Goal: Task Accomplishment & Management: Manage account settings

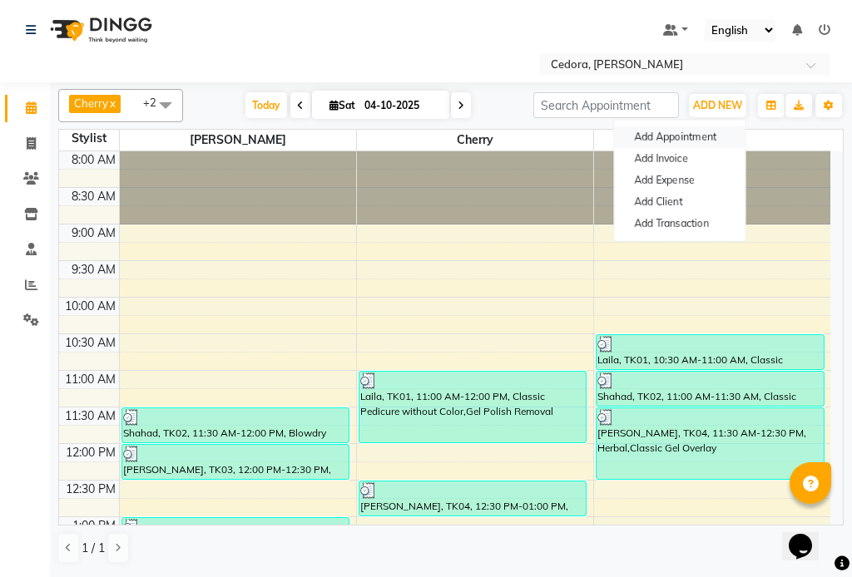
click at [671, 132] on button "Add Appointment" at bounding box center [679, 137] width 131 height 22
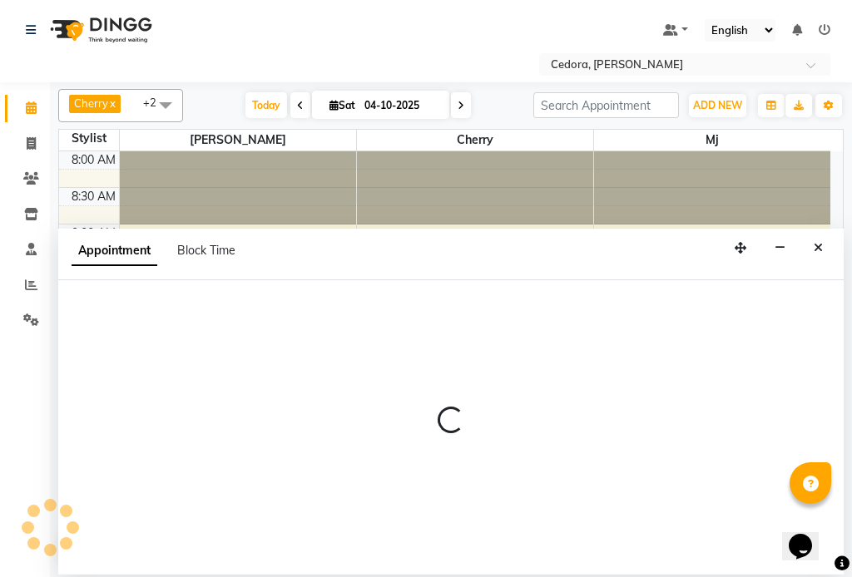
select select "tentative"
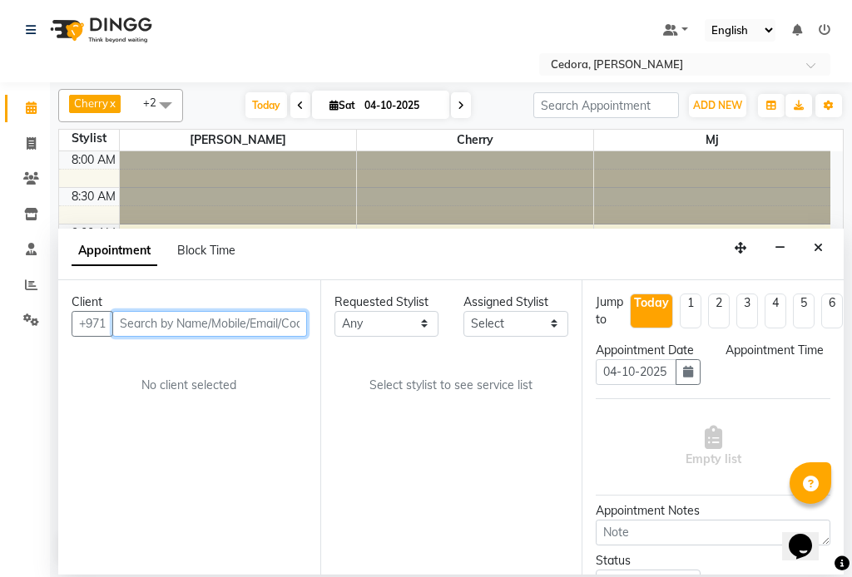
select select "540"
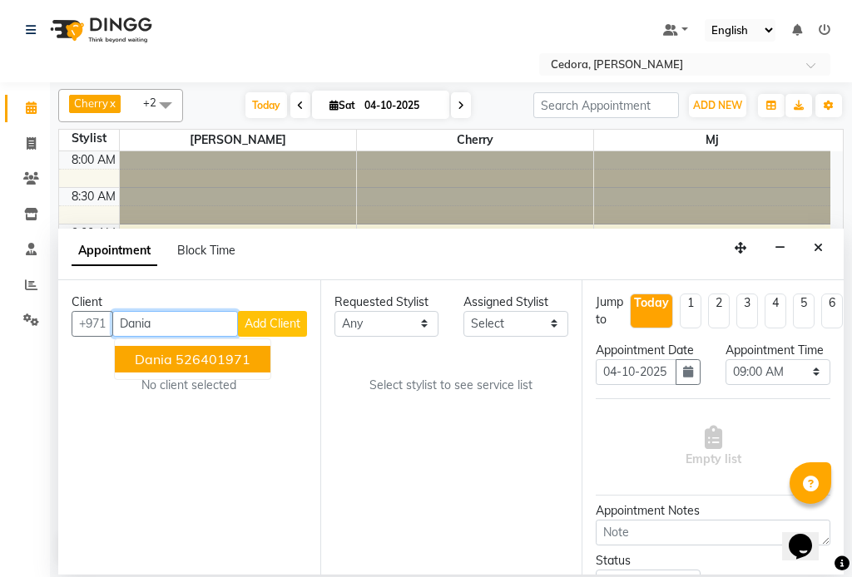
click at [128, 359] on button "Dania 526401971" at bounding box center [193, 359] width 156 height 27
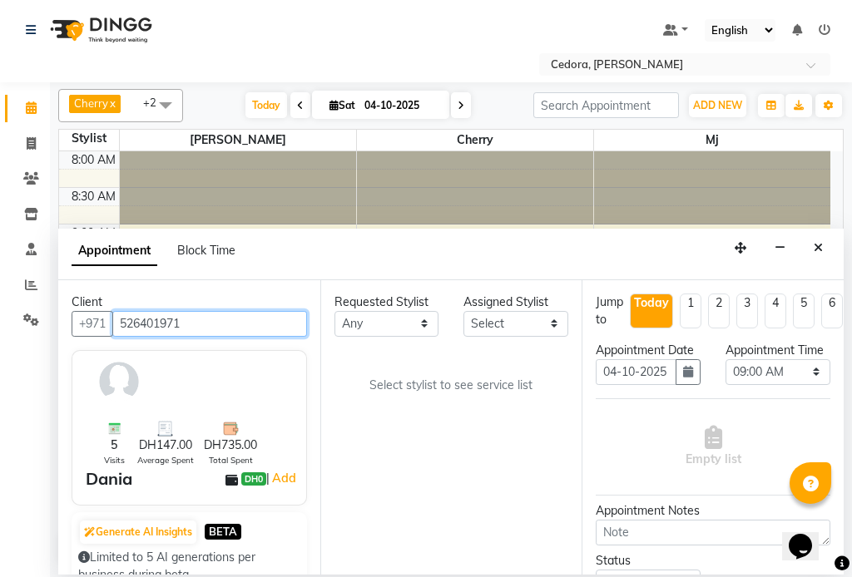
type input "526401971"
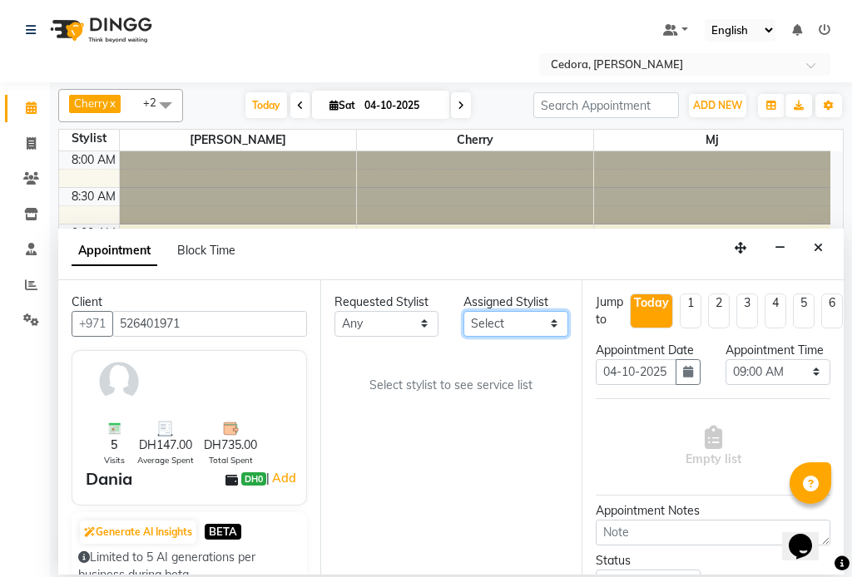
click at [545, 328] on select "Select [PERSON_NAME] [PERSON_NAME] [PERSON_NAME] [PERSON_NAME]" at bounding box center [515, 324] width 105 height 26
select select "34802"
click at [463, 311] on select "Select [PERSON_NAME] [PERSON_NAME] [PERSON_NAME] [PERSON_NAME]" at bounding box center [515, 324] width 105 height 26
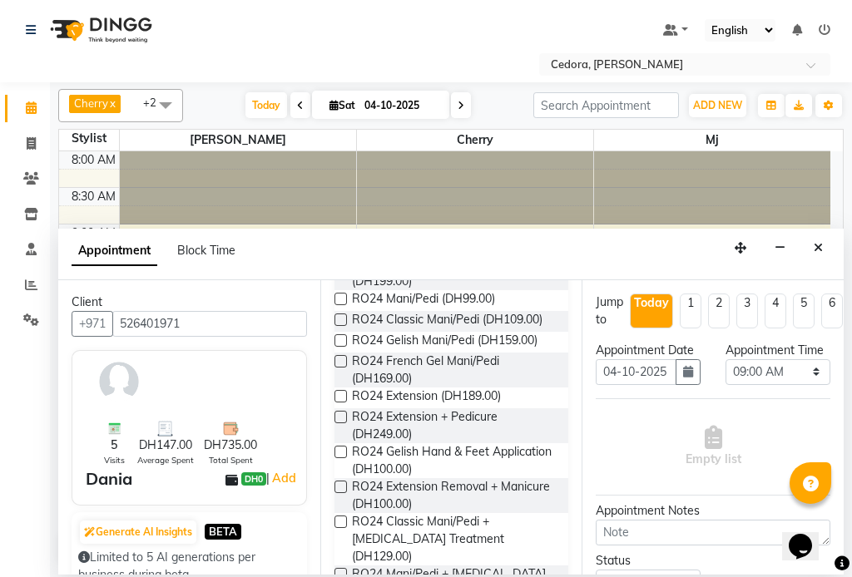
scroll to position [978, 0]
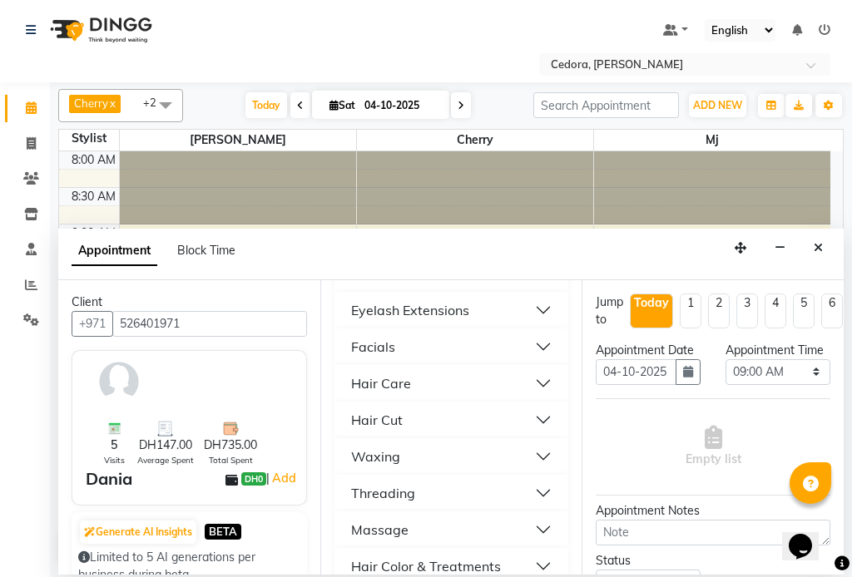
click at [366, 374] on div "Hair Care" at bounding box center [381, 384] width 60 height 20
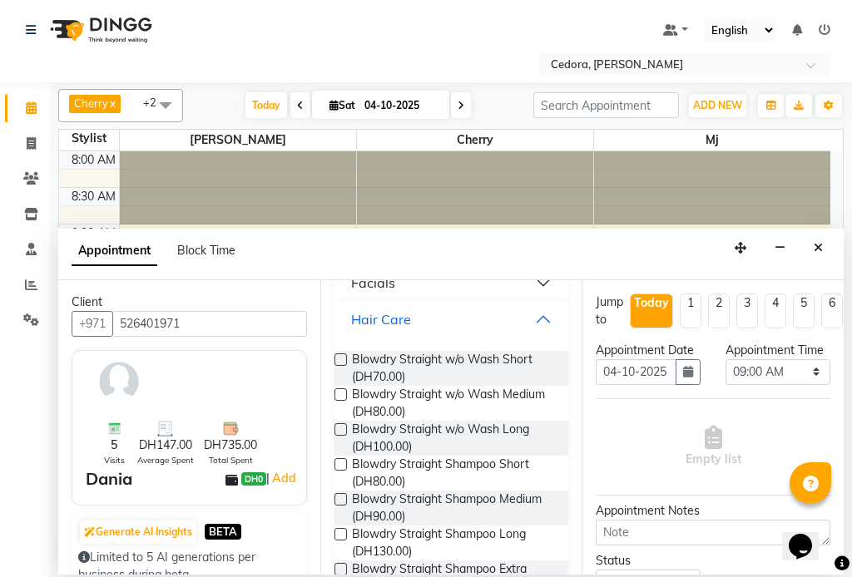
scroll to position [1043, 0]
click at [341, 562] on label at bounding box center [340, 568] width 12 height 12
click at [341, 565] on input "checkbox" at bounding box center [339, 570] width 11 height 11
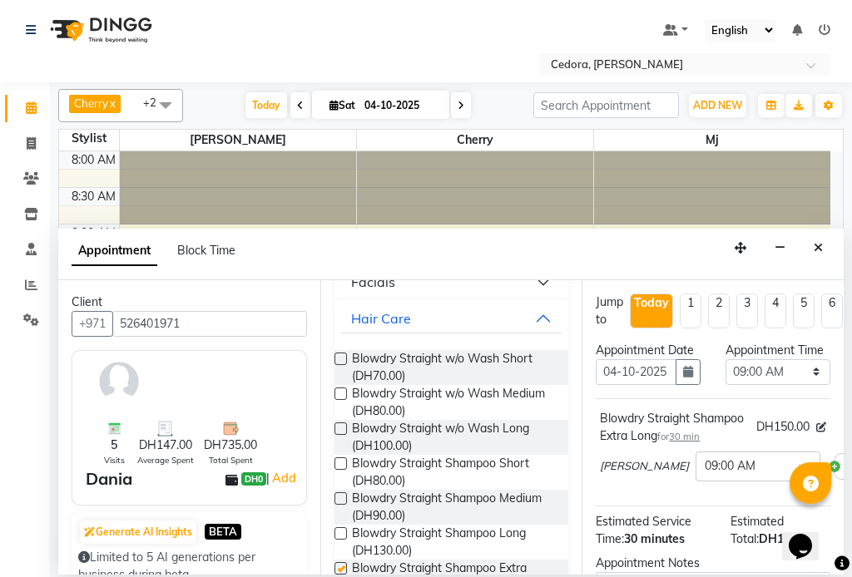
checkbox input "false"
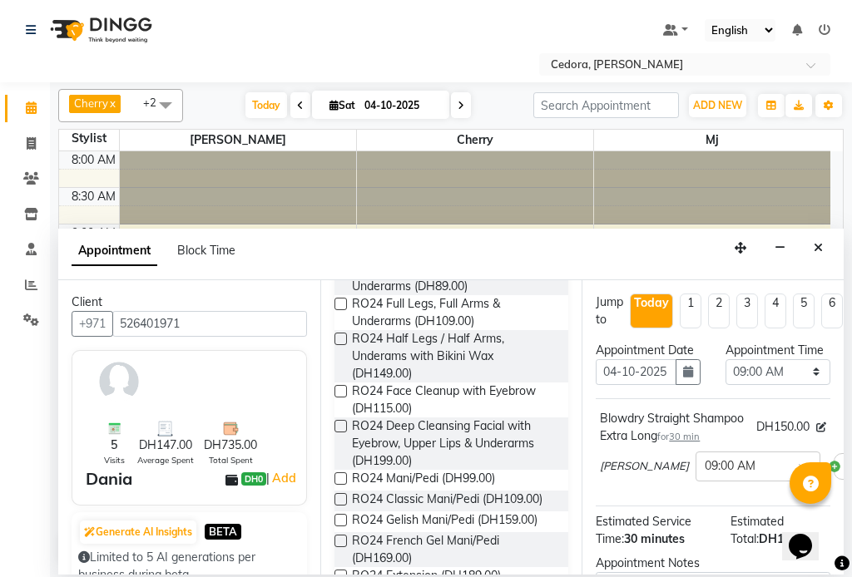
scroll to position [0, 0]
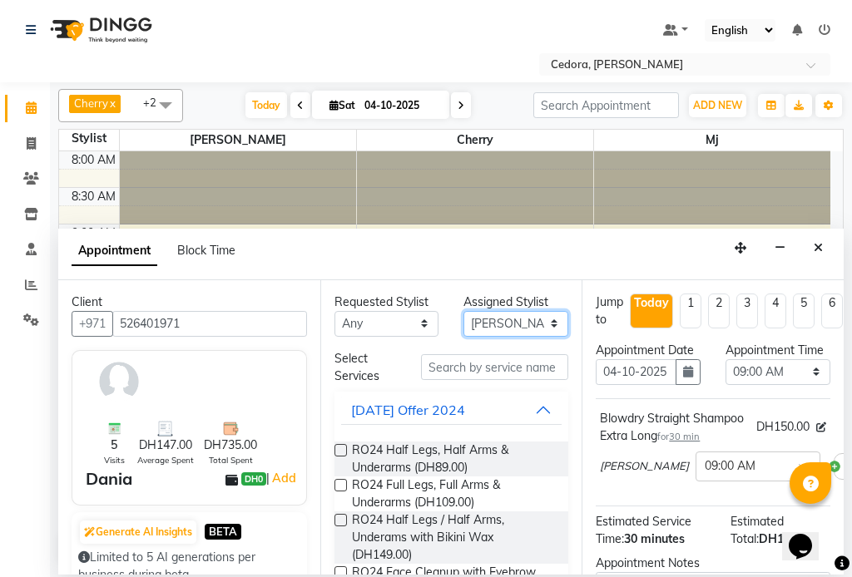
click at [552, 314] on select "Select [PERSON_NAME] [PERSON_NAME] [PERSON_NAME] [PERSON_NAME]" at bounding box center [515, 324] width 105 height 26
select select "93334"
click at [463, 311] on select "Select [PERSON_NAME] [PERSON_NAME] [PERSON_NAME] [PERSON_NAME]" at bounding box center [515, 324] width 105 height 26
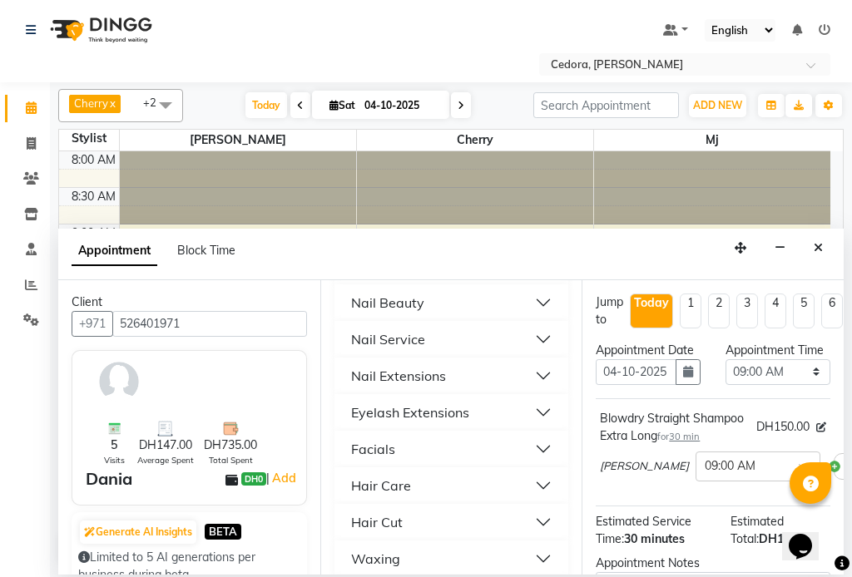
scroll to position [866, 0]
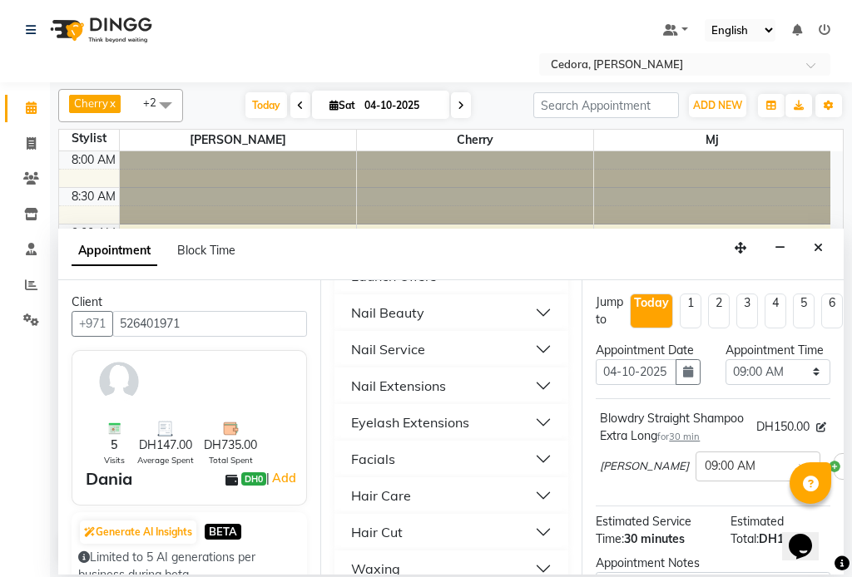
click at [364, 339] on div "Nail Service" at bounding box center [388, 349] width 74 height 20
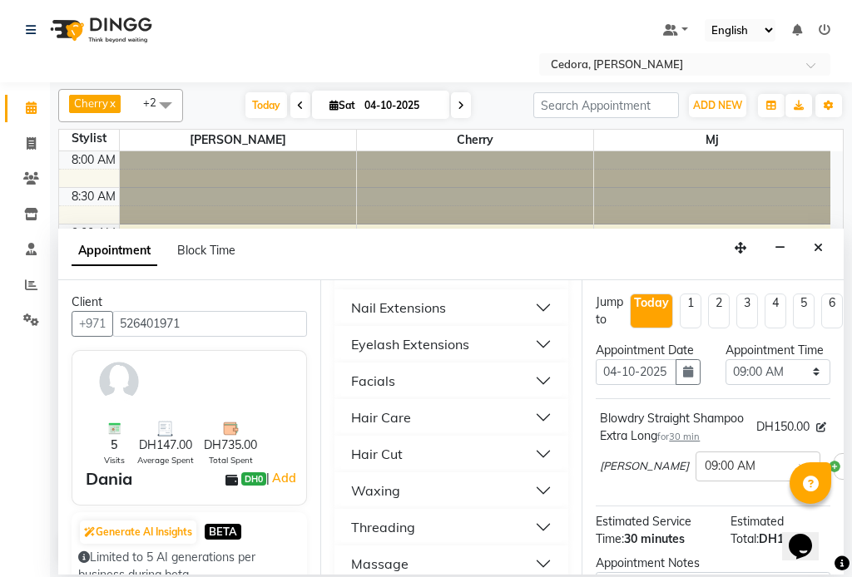
click at [365, 309] on div "Nail Extensions" at bounding box center [398, 308] width 95 height 20
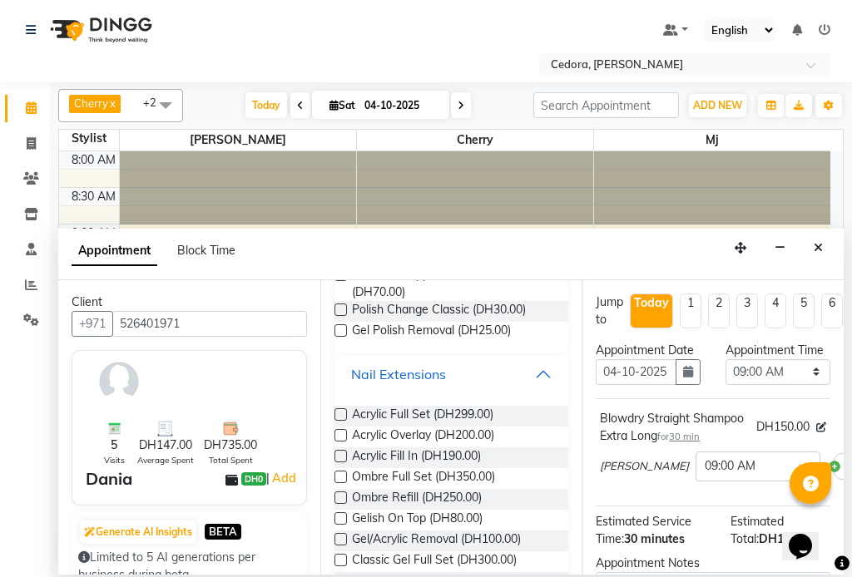
scroll to position [1743, 0]
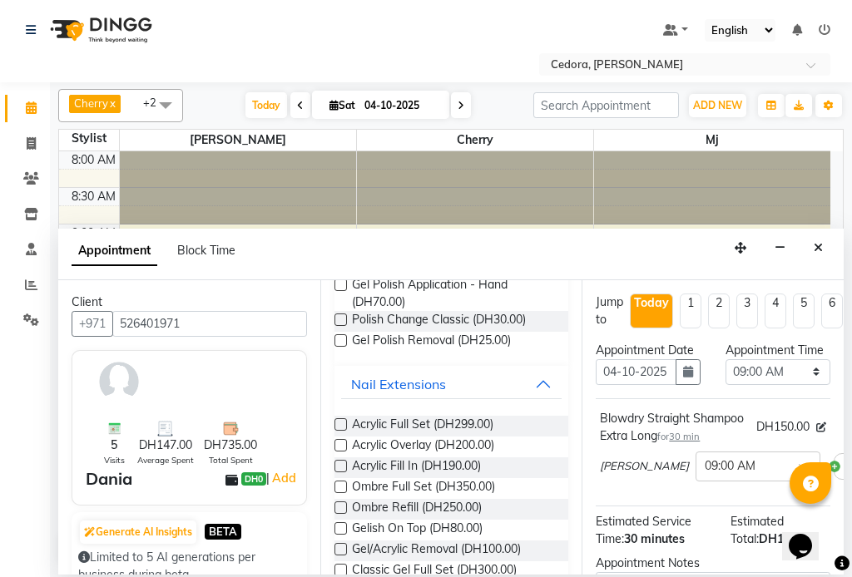
click at [334, 445] on label at bounding box center [340, 445] width 12 height 12
click at [334, 445] on input "checkbox" at bounding box center [339, 447] width 11 height 11
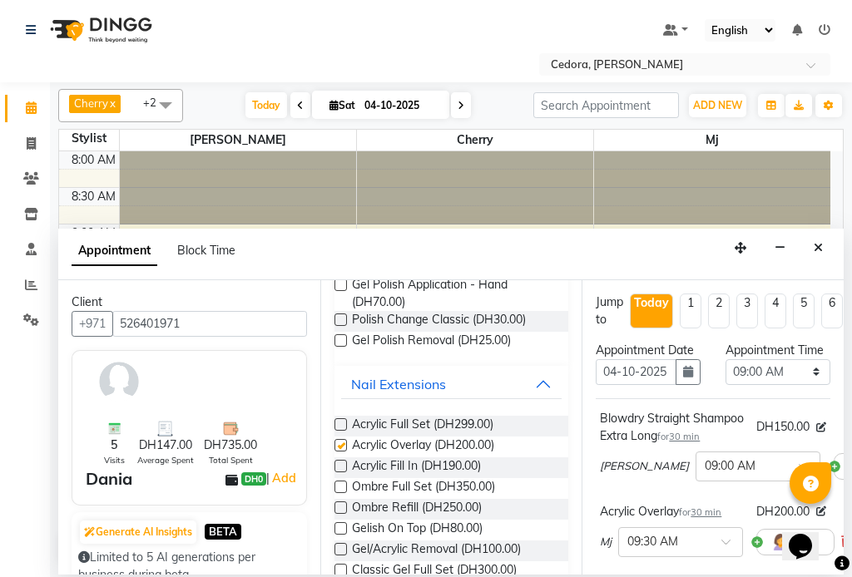
checkbox input "false"
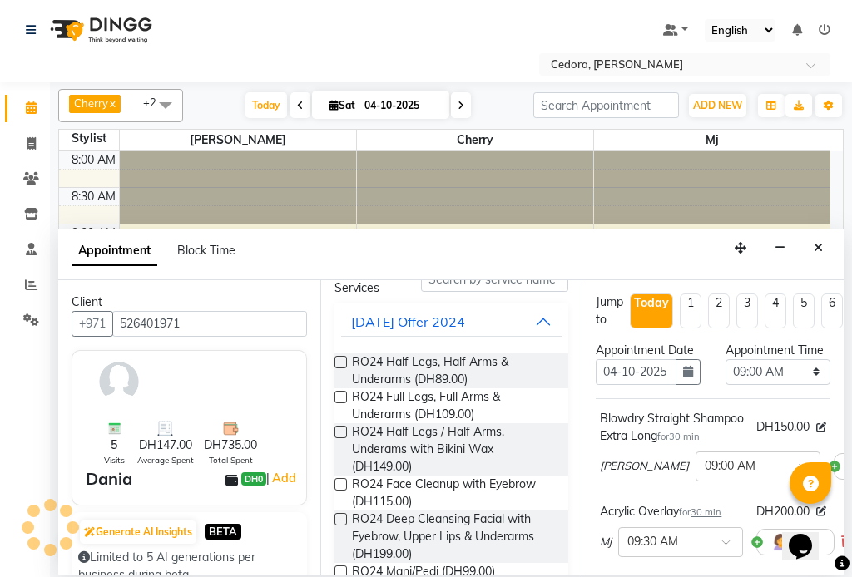
scroll to position [0, 0]
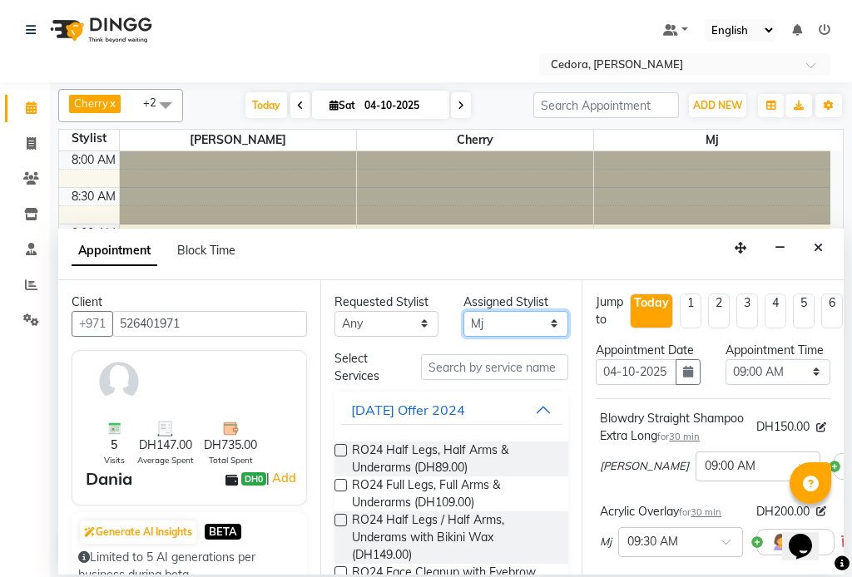
click at [539, 322] on select "Select [PERSON_NAME] [PERSON_NAME] [PERSON_NAME] [PERSON_NAME]" at bounding box center [515, 324] width 105 height 26
select select "34803"
click at [463, 311] on select "Select [PERSON_NAME] [PERSON_NAME] [PERSON_NAME] [PERSON_NAME]" at bounding box center [515, 324] width 105 height 26
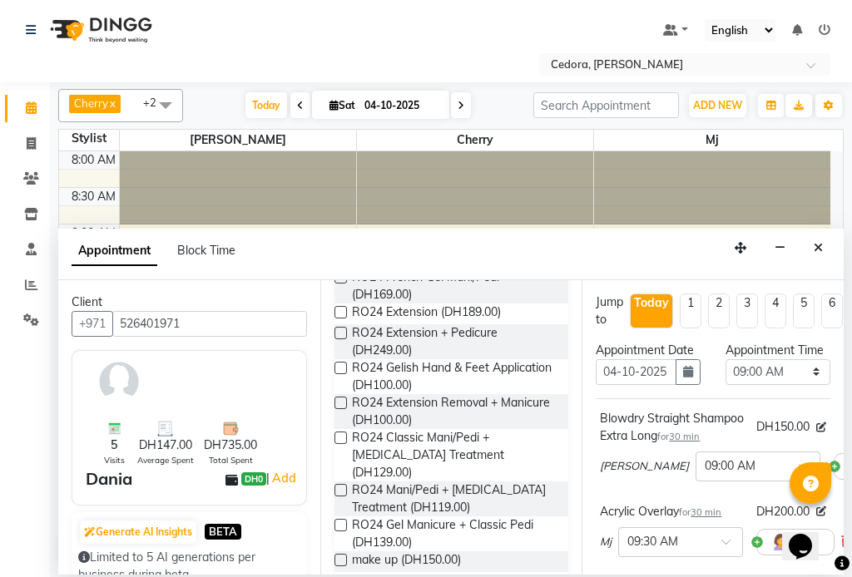
scroll to position [906, 0]
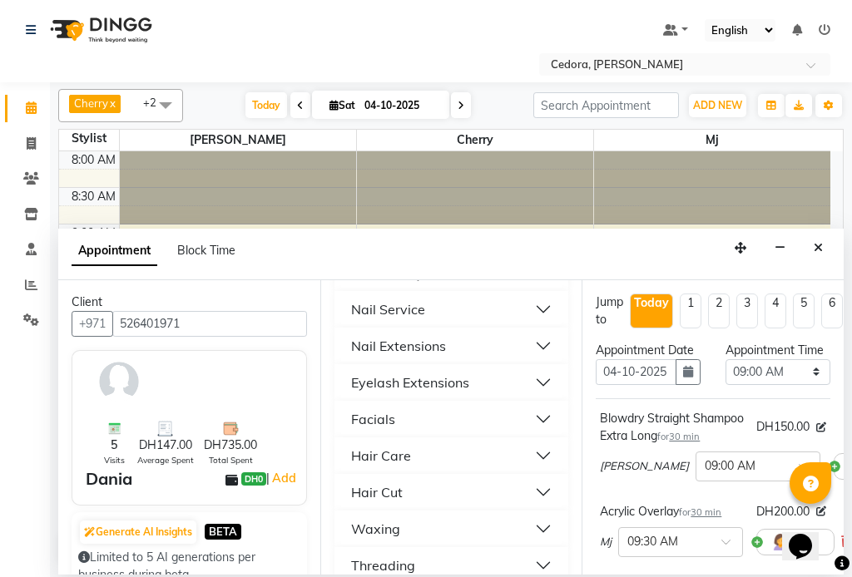
click at [366, 299] on div "Nail Service" at bounding box center [388, 309] width 74 height 20
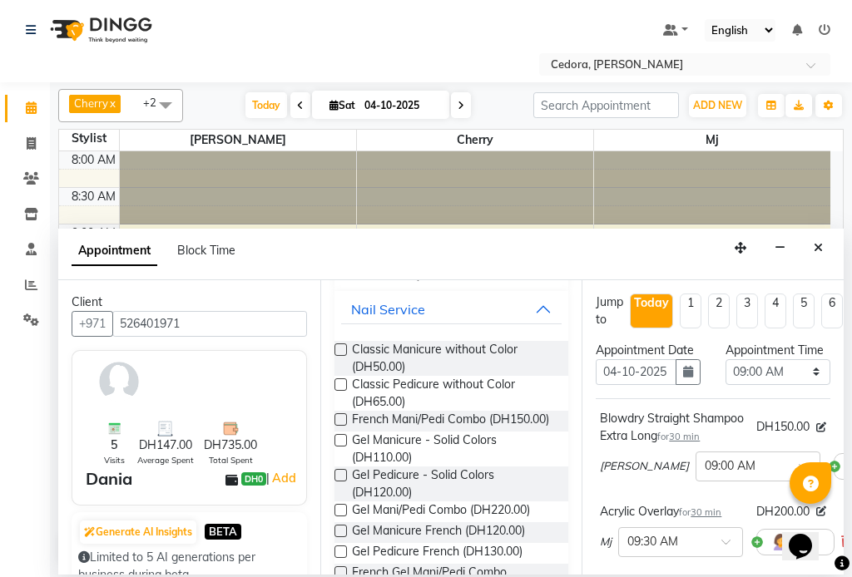
click at [340, 378] on label at bounding box center [340, 384] width 12 height 12
click at [340, 381] on input "checkbox" at bounding box center [339, 386] width 11 height 11
checkbox input "false"
click at [795, 385] on select "Select 09:00 AM 09:15 AM 09:30 AM 09:45 AM 10:00 AM 10:15 AM 10:30 AM 10:45 AM …" at bounding box center [777, 372] width 105 height 26
select select "915"
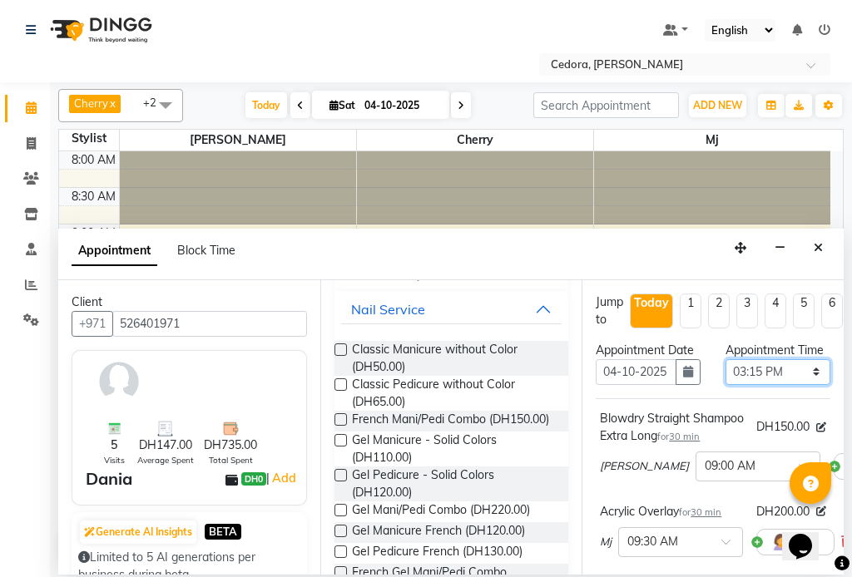
click at [725, 376] on select "Select 09:00 AM 09:15 AM 09:30 AM 09:45 AM 10:00 AM 10:15 AM 10:30 AM 10:45 AM …" at bounding box center [777, 372] width 105 height 26
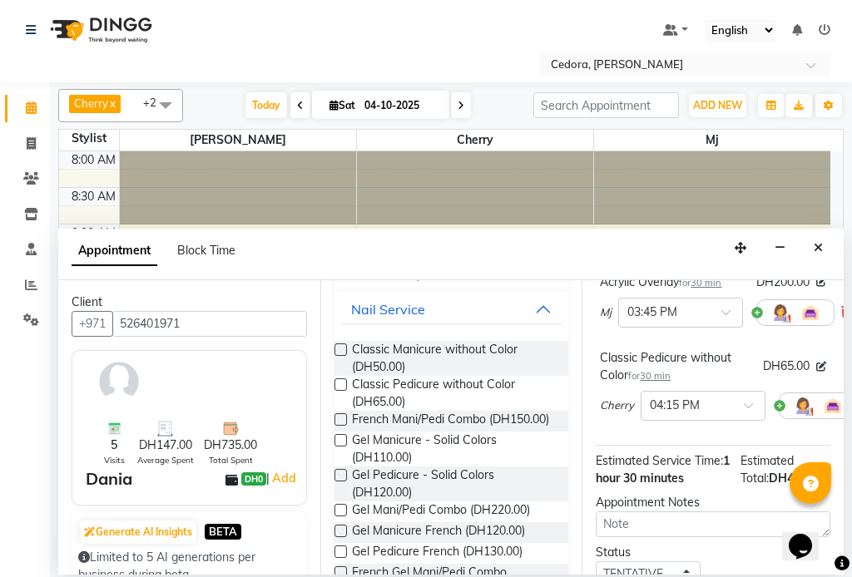
scroll to position [408, 0]
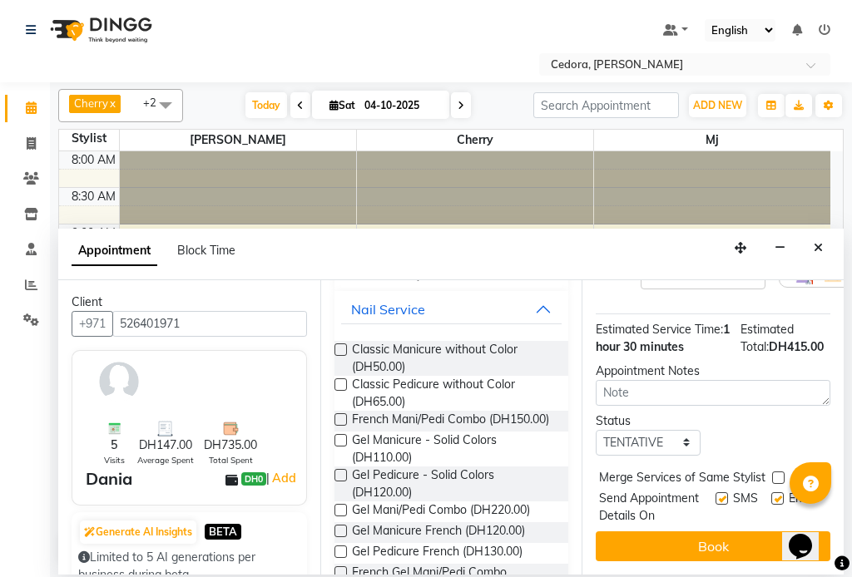
click at [777, 483] on label at bounding box center [778, 478] width 12 height 12
click at [777, 483] on input "checkbox" at bounding box center [777, 479] width 11 height 11
checkbox input "true"
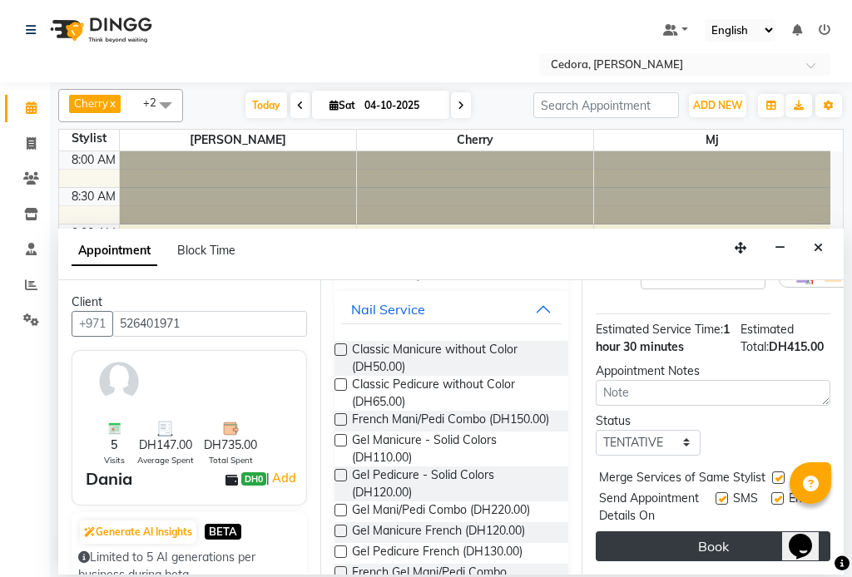
click at [631, 542] on button "Book" at bounding box center [713, 547] width 235 height 30
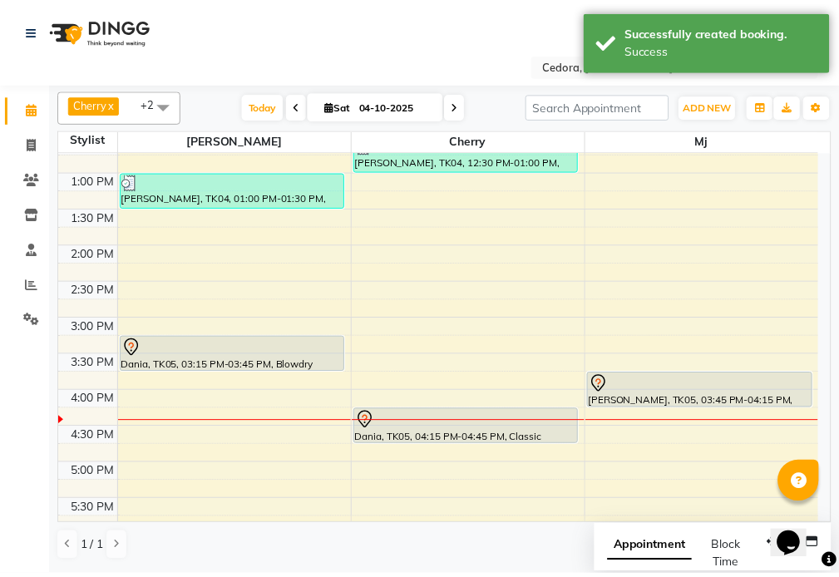
scroll to position [586, 0]
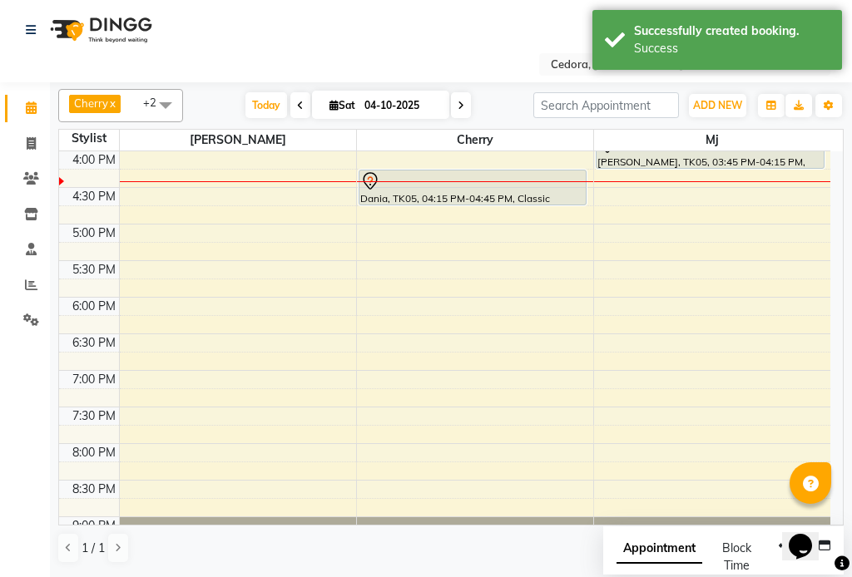
click at [489, 193] on div "Dania, TK05, 04:15 PM-04:45 PM, Classic Pedicure without Color" at bounding box center [472, 188] width 227 height 34
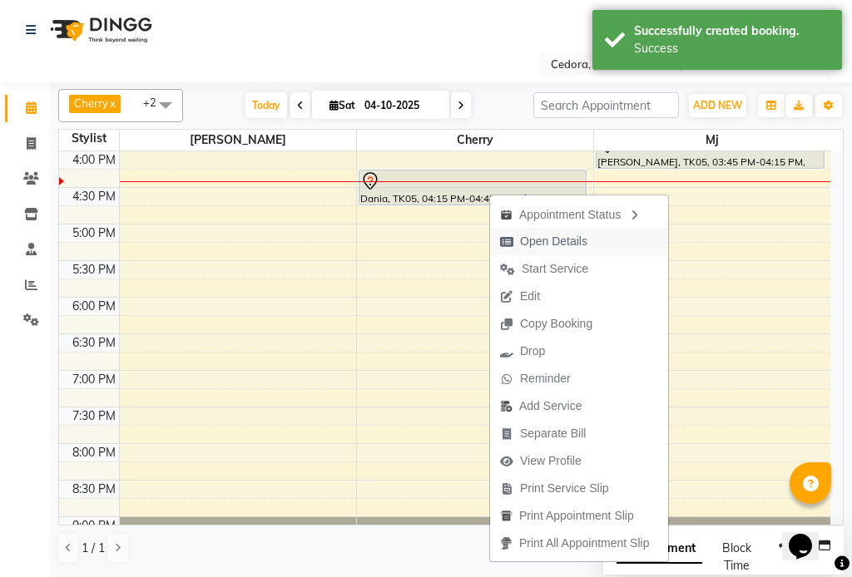
click at [521, 245] on span "Open Details" at bounding box center [553, 241] width 67 height 17
select select "7"
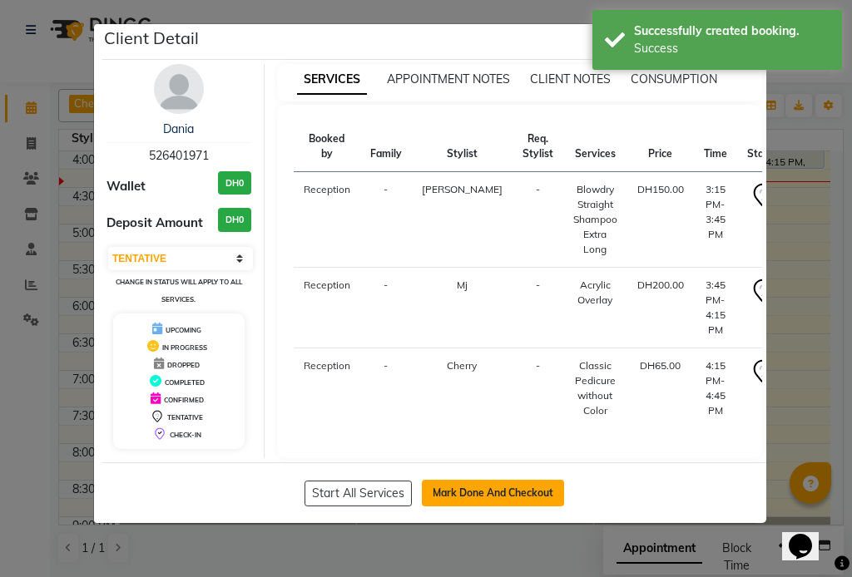
click at [448, 493] on button "Mark Done And Checkout" at bounding box center [493, 493] width 142 height 27
select select "service"
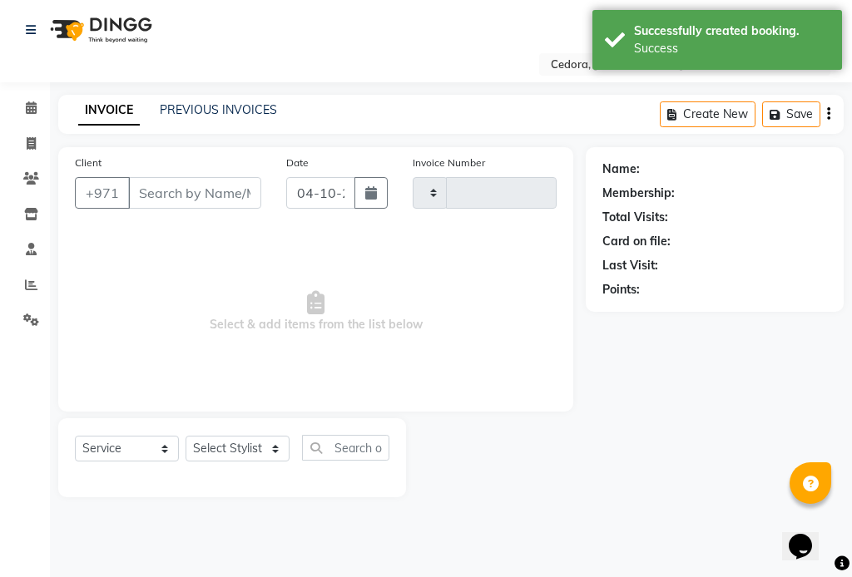
type input "0812"
select select "5144"
type input "526401971"
select select "93334"
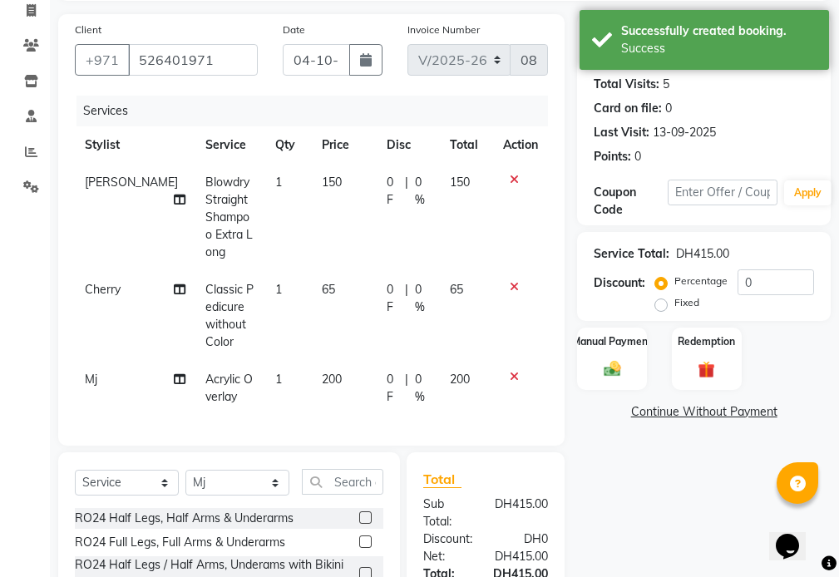
scroll to position [135, 0]
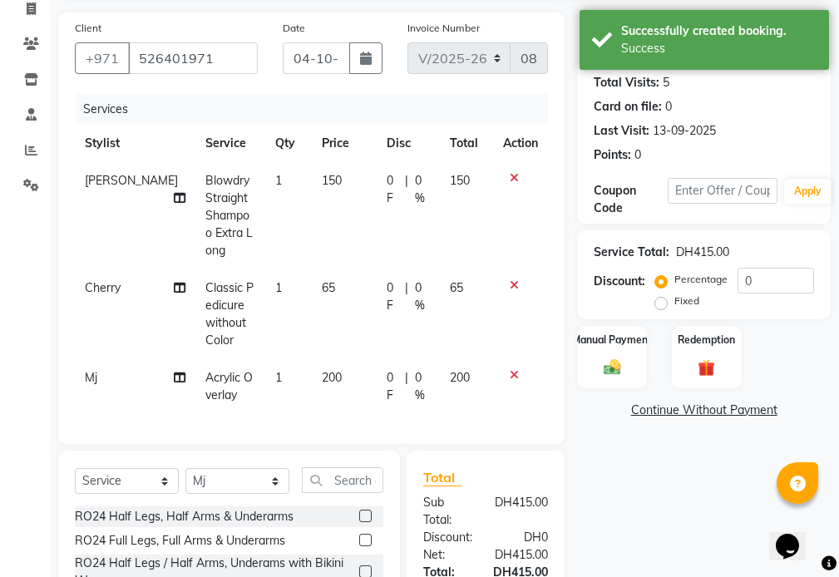
click at [329, 359] on td "200" at bounding box center [344, 386] width 65 height 55
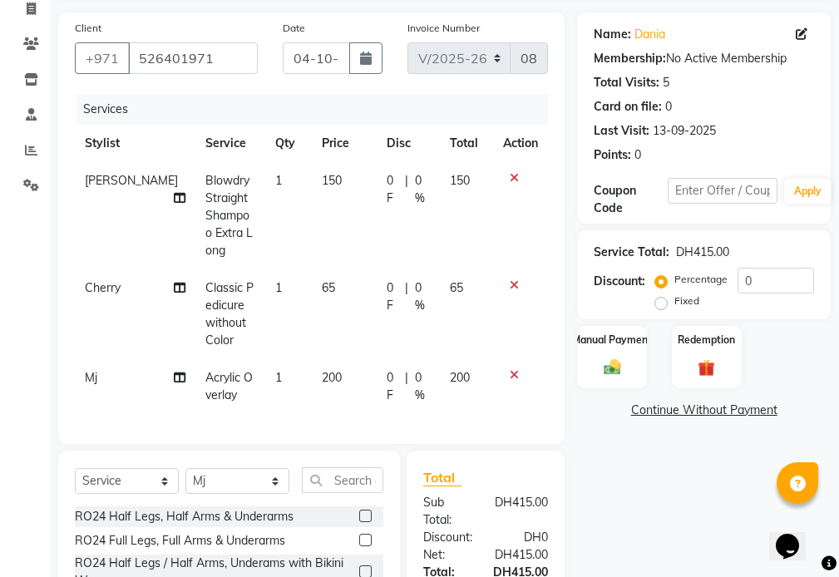
select select "93334"
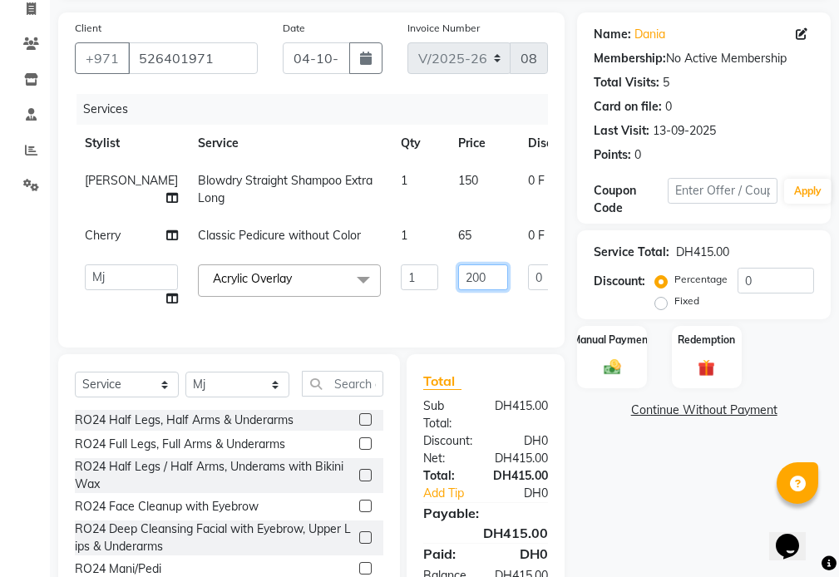
click at [458, 290] on input "200" at bounding box center [483, 278] width 50 height 26
type input "2"
type input "150"
click at [594, 333] on label "Manual Payment" at bounding box center [612, 339] width 83 height 16
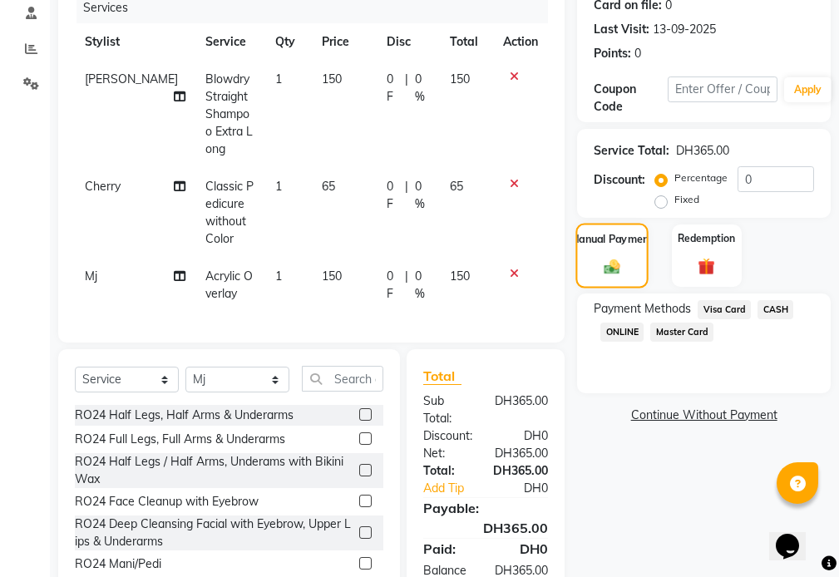
scroll to position [244, 0]
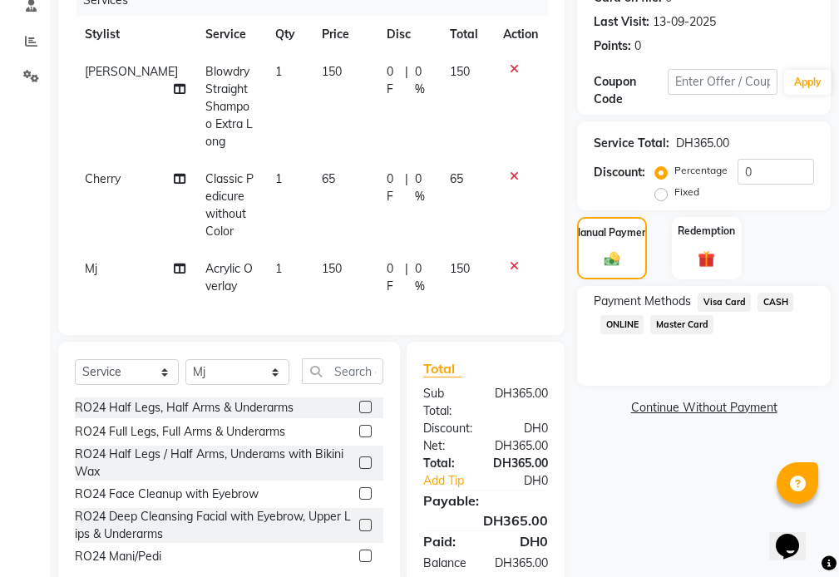
click at [527, 472] on div "DH0" at bounding box center [529, 480] width 62 height 17
click at [438, 472] on link "Add Tip" at bounding box center [454, 480] width 87 height 17
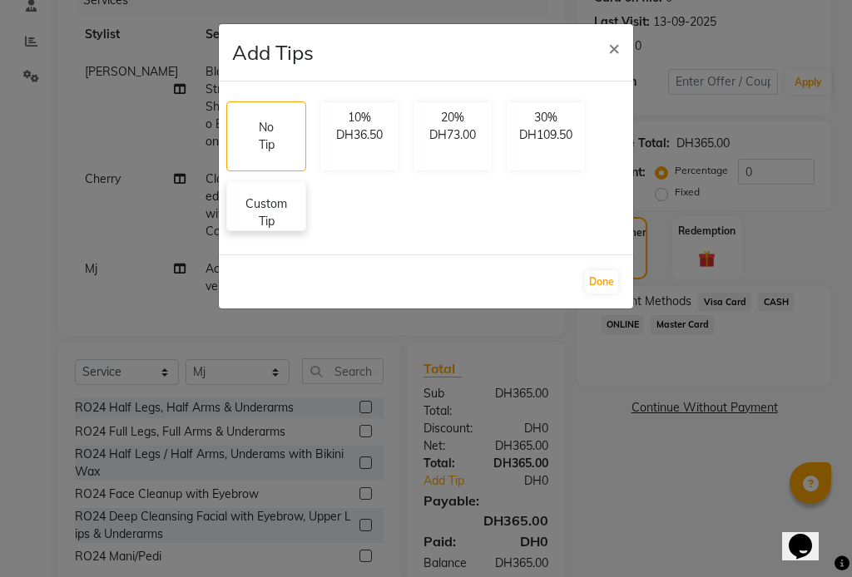
click at [292, 205] on p "Custom Tip" at bounding box center [266, 212] width 58 height 35
select select "34802"
select select "34803"
select select "93334"
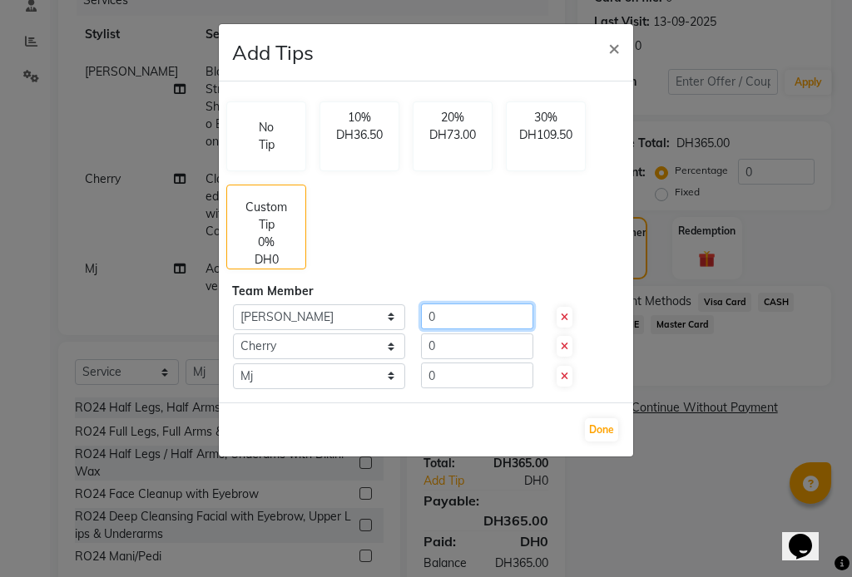
click at [448, 314] on input "0" at bounding box center [477, 317] width 112 height 26
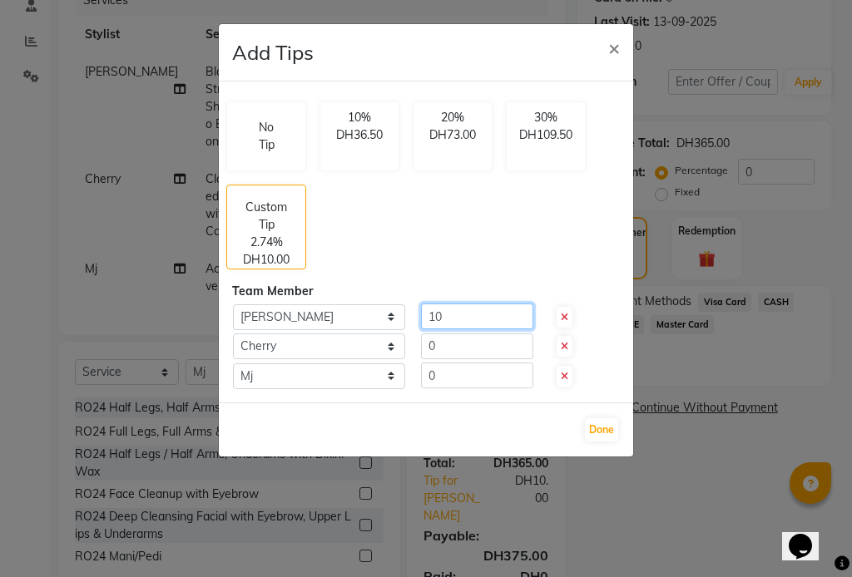
type input "10"
click at [457, 351] on input "0" at bounding box center [477, 347] width 112 height 26
type input "10"
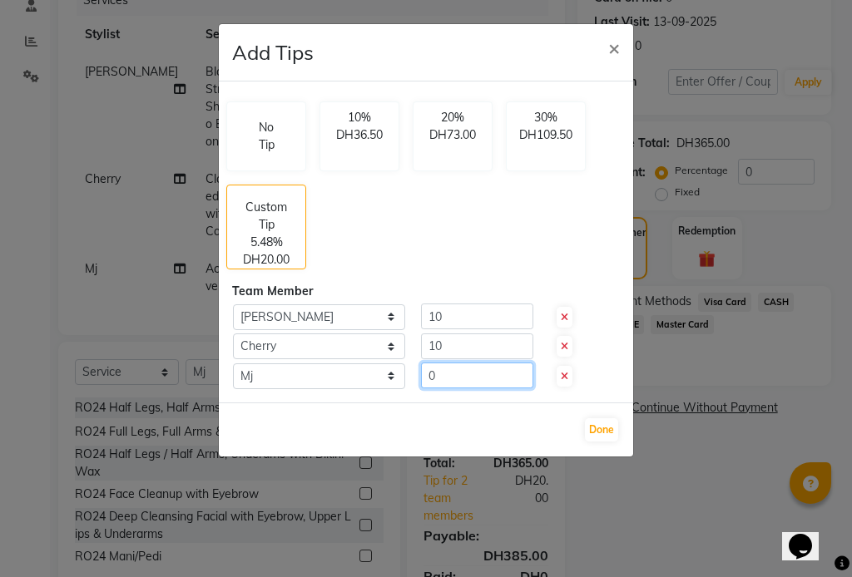
click at [459, 378] on input "0" at bounding box center [477, 376] width 112 height 26
type input "10"
click at [600, 428] on button "Done" at bounding box center [601, 429] width 33 height 23
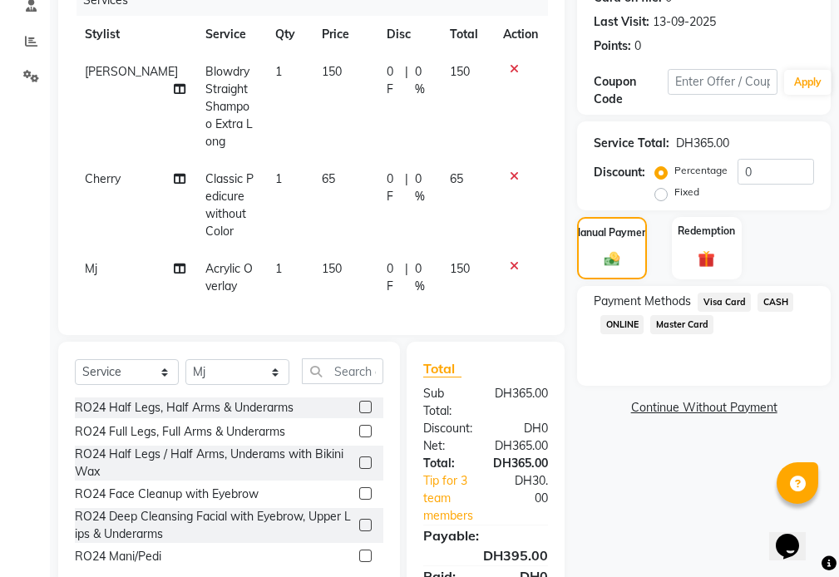
click at [733, 301] on span "Visa Card" at bounding box center [724, 302] width 53 height 19
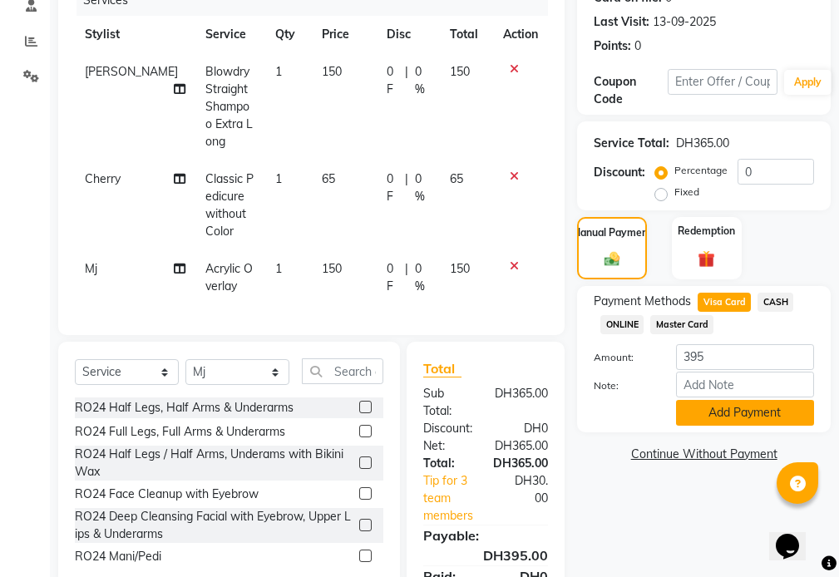
click at [723, 409] on button "Add Payment" at bounding box center [745, 413] width 138 height 26
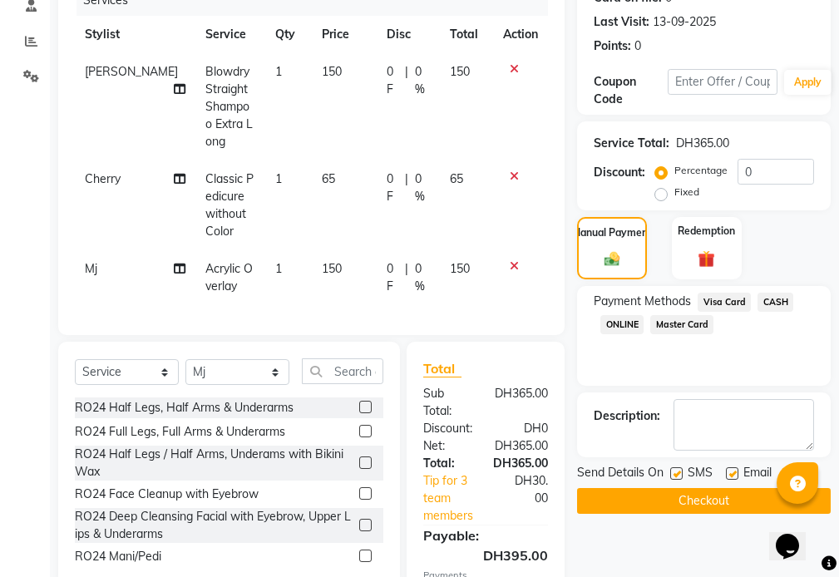
scroll to position [383, 0]
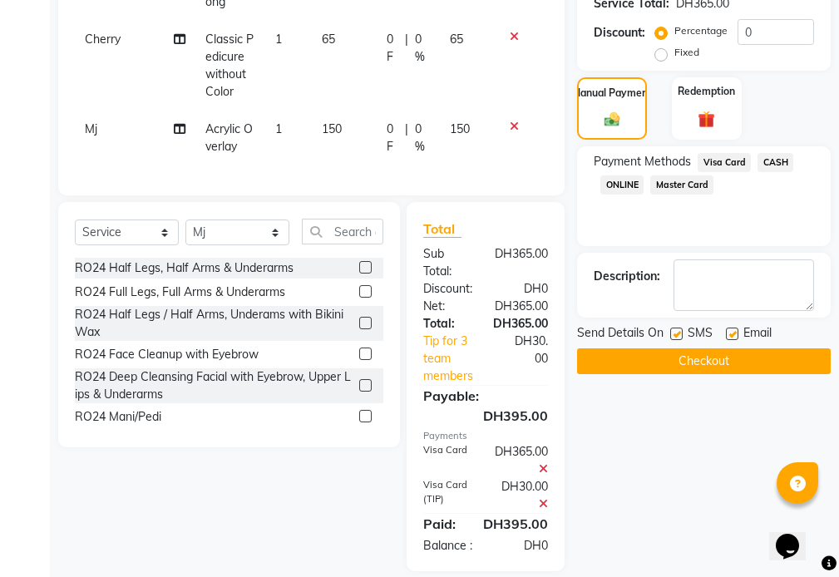
click at [705, 363] on button "Checkout" at bounding box center [704, 362] width 254 height 26
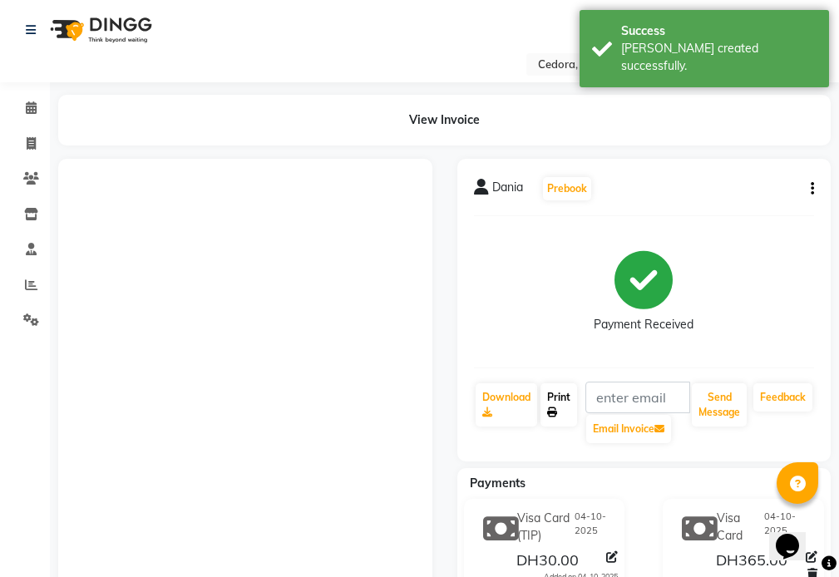
click at [555, 397] on link "Print" at bounding box center [559, 404] width 37 height 43
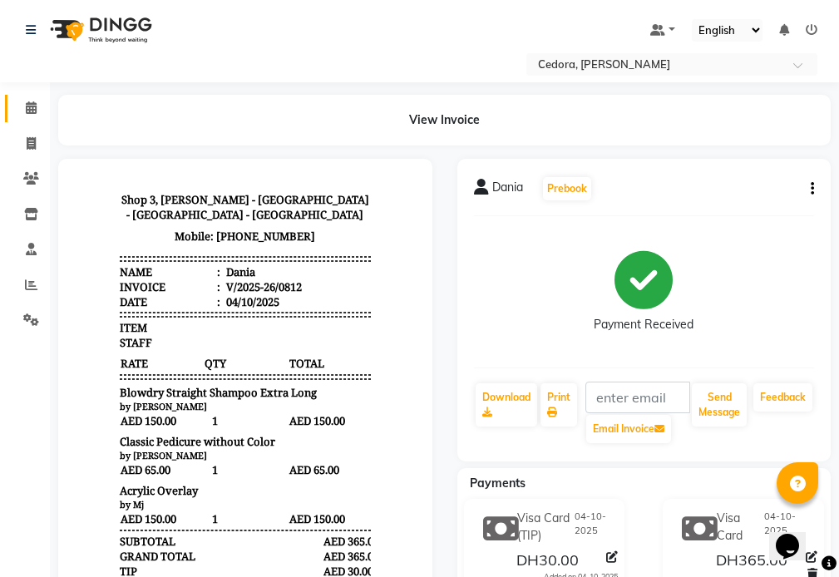
click at [31, 107] on icon at bounding box center [31, 107] width 11 height 12
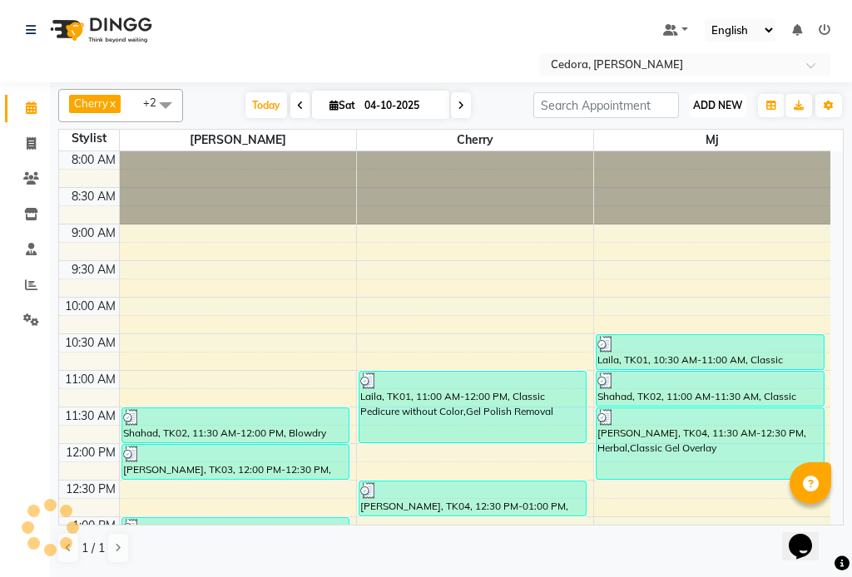
click at [717, 103] on span "ADD NEW" at bounding box center [717, 105] width 49 height 12
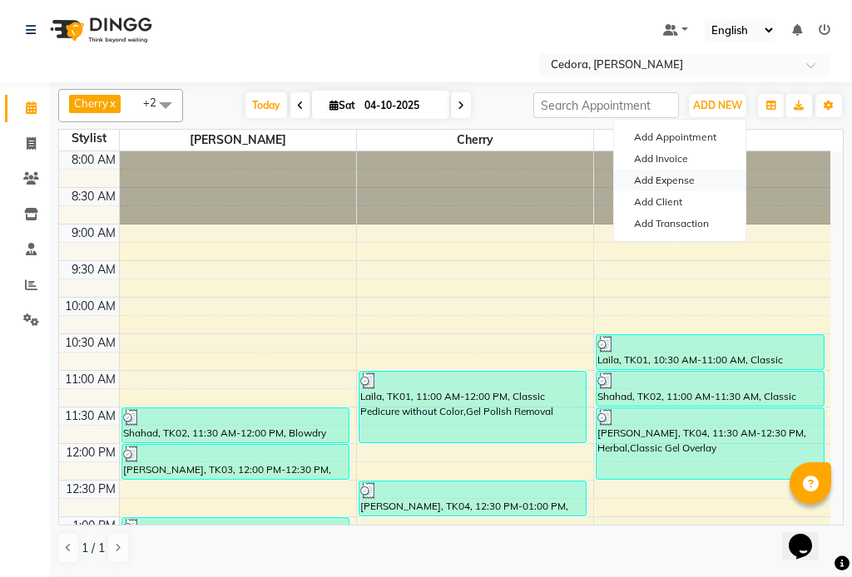
click at [644, 181] on link "Add Expense" at bounding box center [679, 181] width 131 height 22
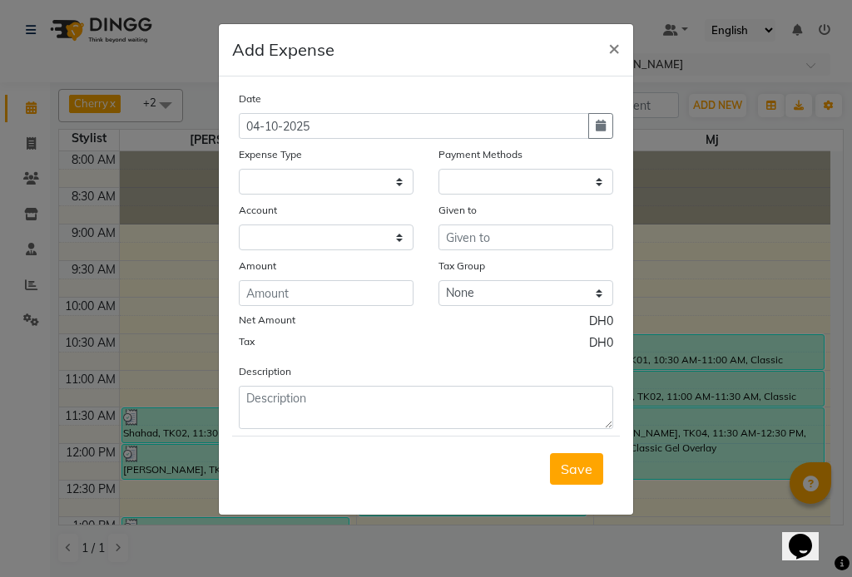
select select "1"
select select "4047"
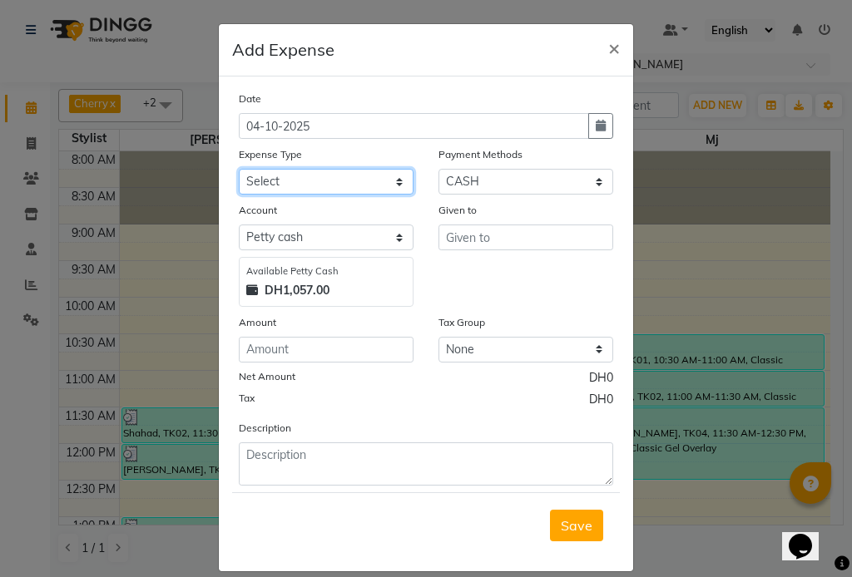
click at [264, 169] on select "Select Advance Salary Bank charges Car maintenance Cash transfer to bank Cash t…" at bounding box center [326, 182] width 175 height 26
select select "10"
click at [239, 169] on select "Select Advance Salary Bank charges Car maintenance Cash transfer to bank Cash t…" at bounding box center [326, 182] width 175 height 26
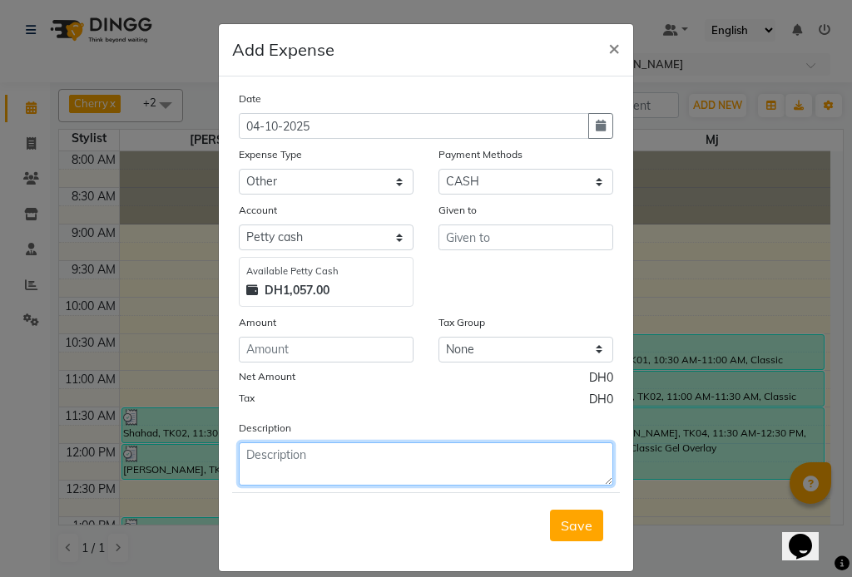
click at [268, 462] on textarea at bounding box center [426, 464] width 374 height 43
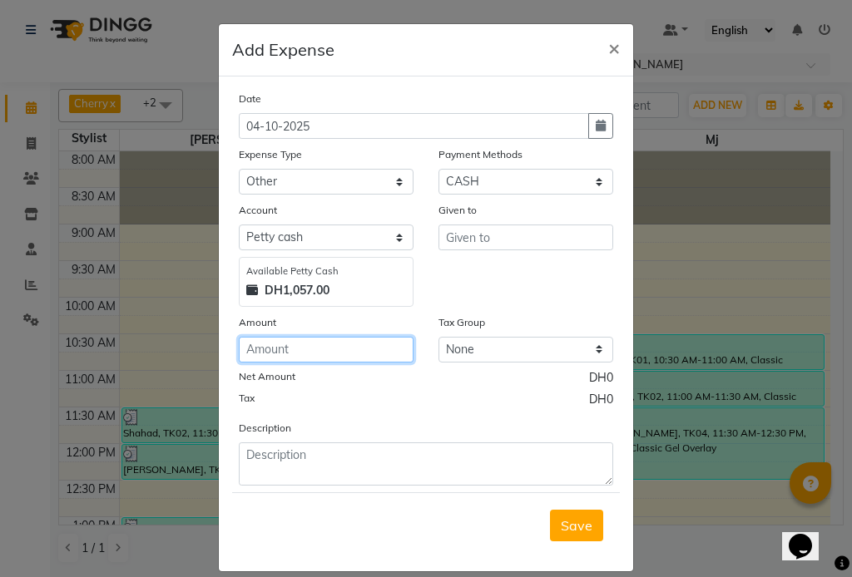
click at [280, 347] on input "number" at bounding box center [326, 350] width 175 height 26
type input "30"
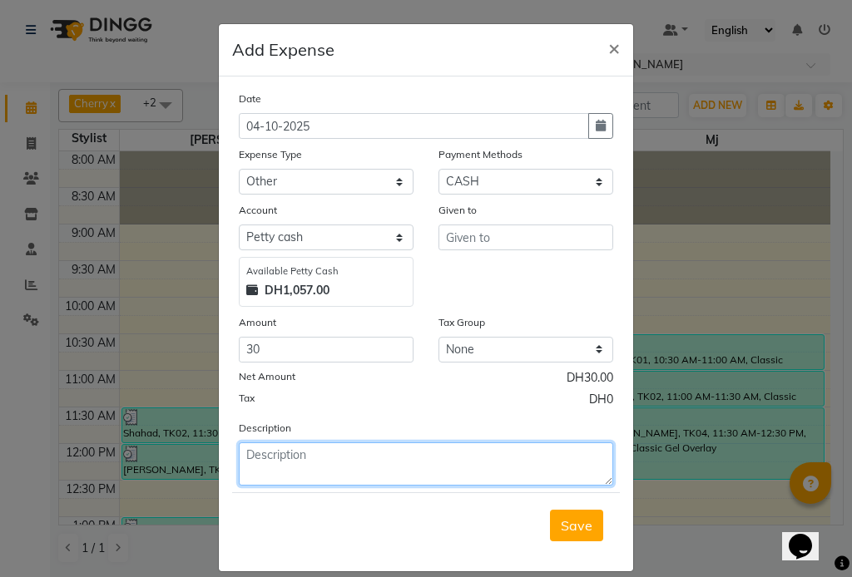
click at [352, 461] on textarea at bounding box center [426, 464] width 374 height 43
type textarea "Tips"
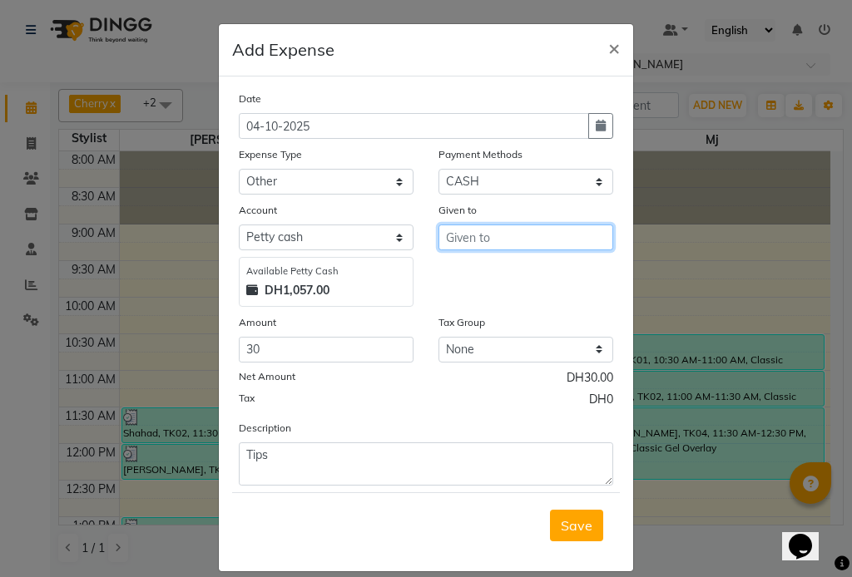
click at [455, 239] on input "text" at bounding box center [525, 238] width 175 height 26
type input "[PERSON_NAME]"
click at [576, 521] on span "Save" at bounding box center [577, 525] width 32 height 17
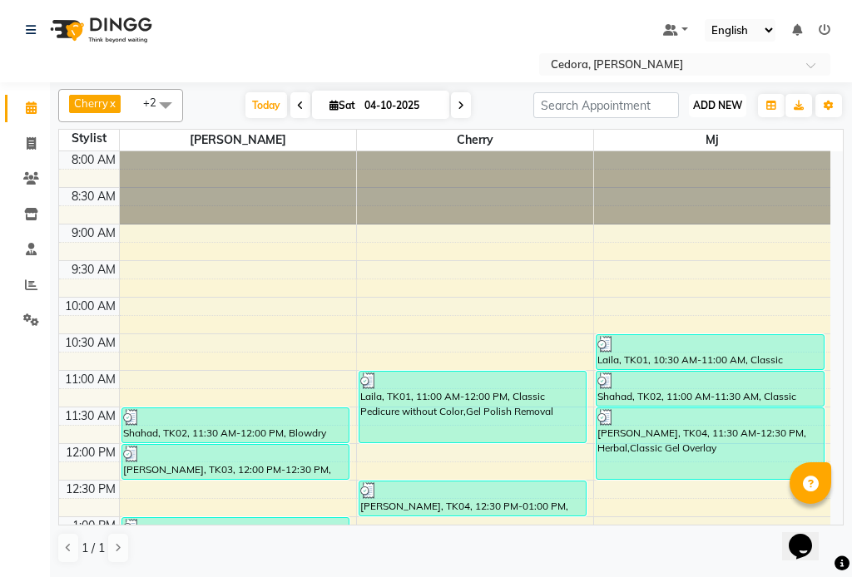
click at [735, 99] on span "ADD NEW" at bounding box center [717, 105] width 49 height 12
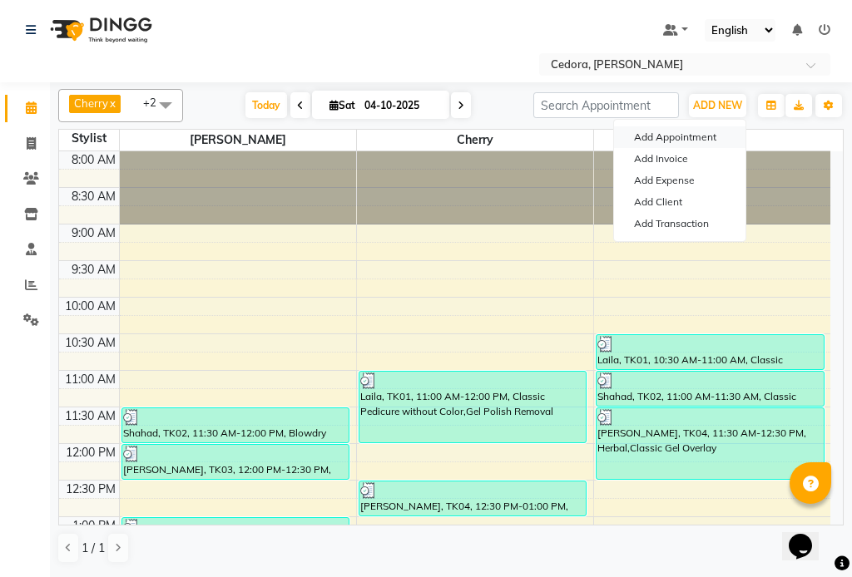
click at [666, 133] on button "Add Appointment" at bounding box center [679, 137] width 131 height 22
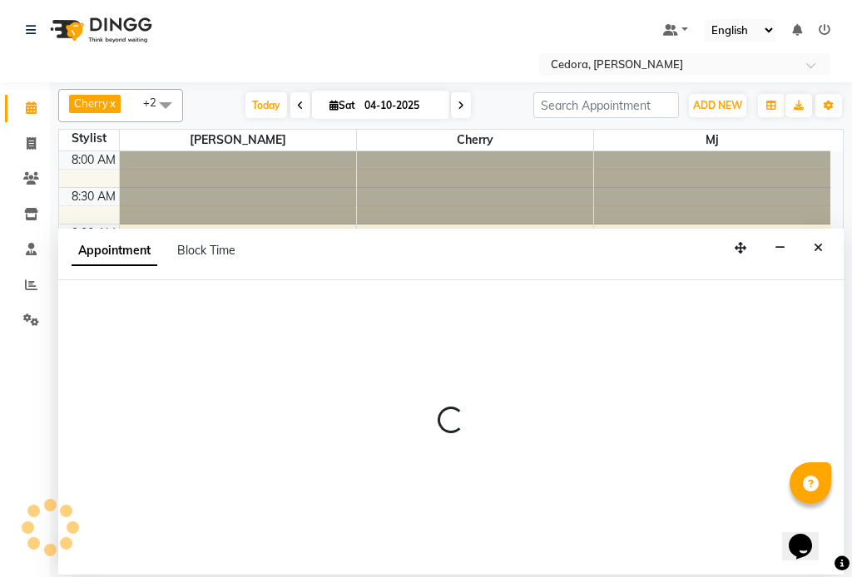
select select "540"
select select "tentative"
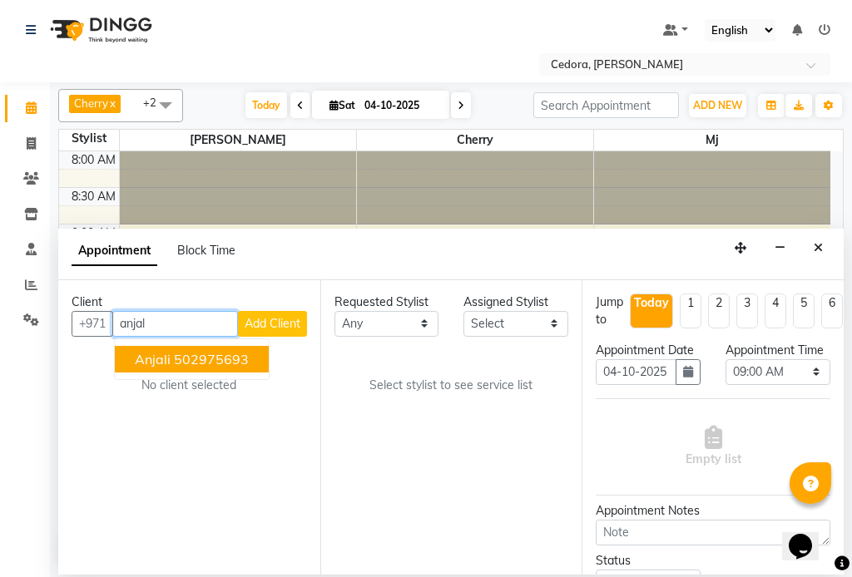
click at [132, 359] on button "Anjali 502975693" at bounding box center [192, 359] width 154 height 27
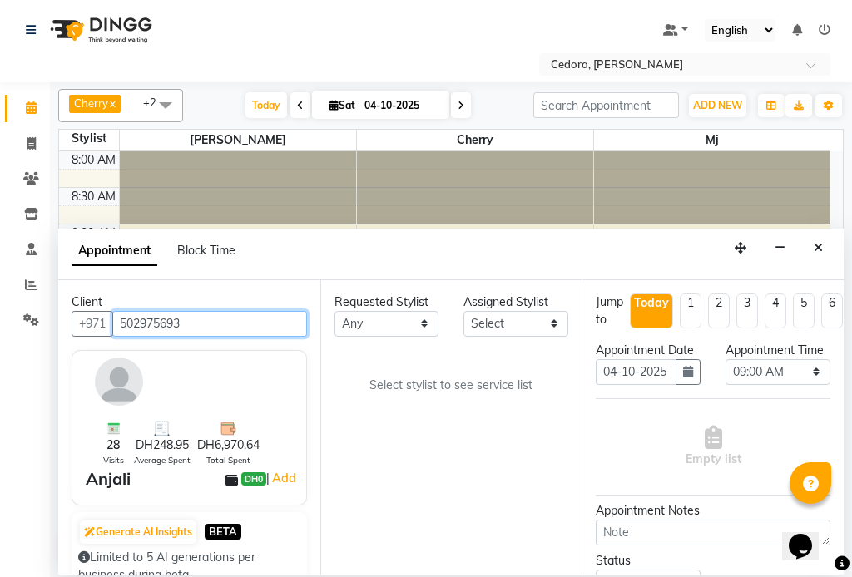
type input "502975693"
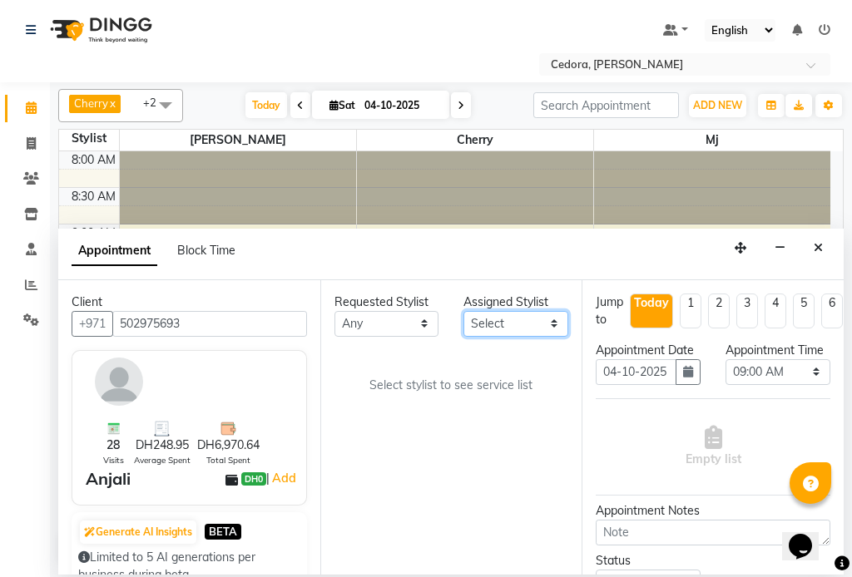
click at [540, 314] on select "Select [PERSON_NAME] [PERSON_NAME] [PERSON_NAME] [PERSON_NAME]" at bounding box center [515, 324] width 105 height 26
select select "34802"
click at [463, 311] on select "Select [PERSON_NAME] [PERSON_NAME] [PERSON_NAME] [PERSON_NAME]" at bounding box center [515, 324] width 105 height 26
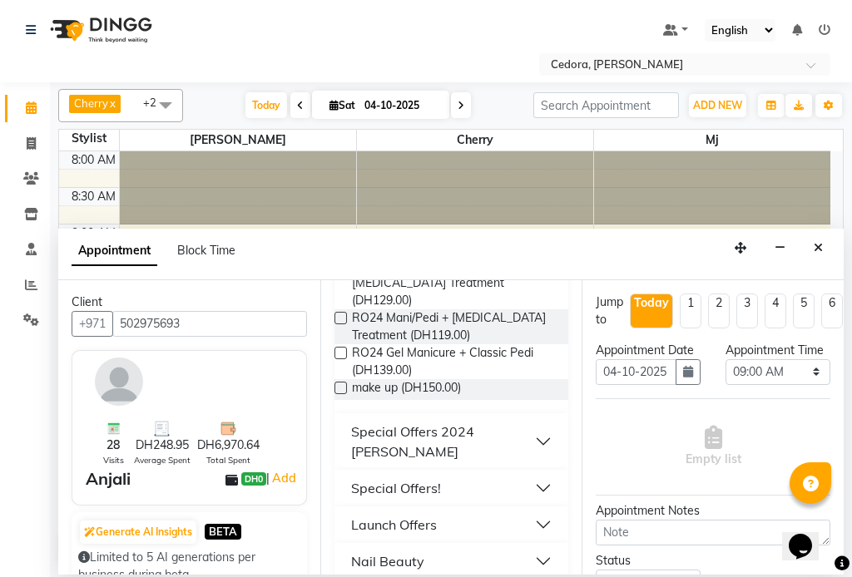
scroll to position [978, 0]
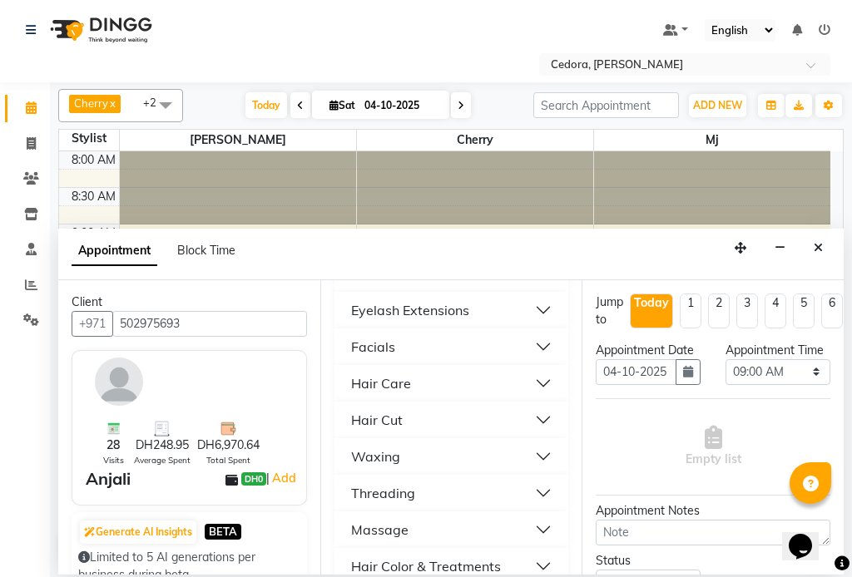
click at [367, 410] on div "Hair Cut" at bounding box center [377, 420] width 52 height 20
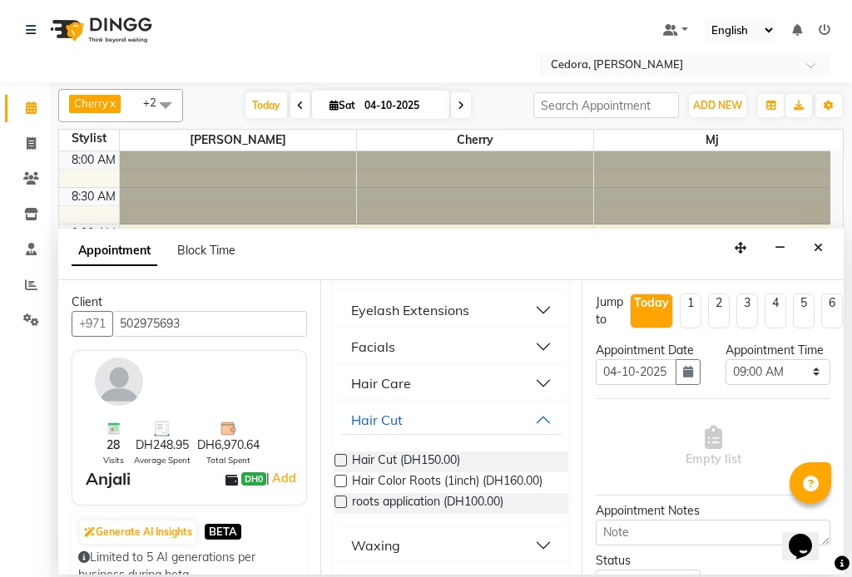
click at [341, 454] on label at bounding box center [340, 460] width 12 height 12
click at [341, 457] on input "checkbox" at bounding box center [339, 462] width 11 height 11
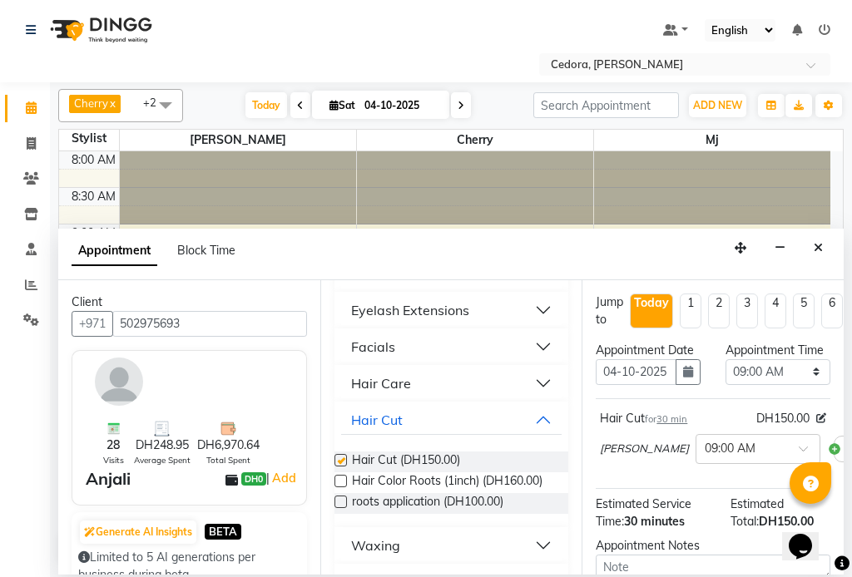
checkbox input "false"
click at [804, 385] on select "Select 09:00 AM 09:15 AM 09:30 AM 09:45 AM 10:00 AM 10:15 AM 10:30 AM 10:45 AM …" at bounding box center [777, 372] width 105 height 26
select select "960"
click at [725, 376] on select "Select 09:00 AM 09:15 AM 09:30 AM 09:45 AM 10:00 AM 10:15 AM 10:30 AM 10:45 AM …" at bounding box center [777, 372] width 105 height 26
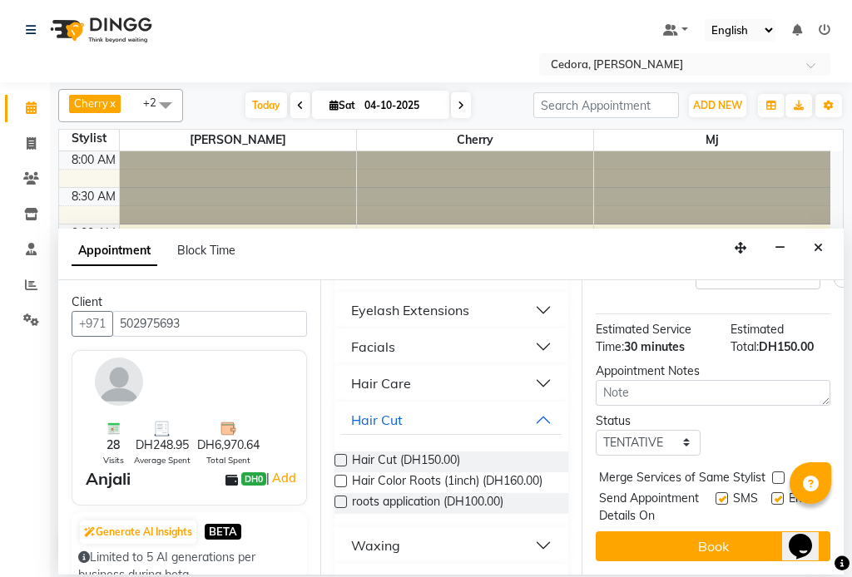
click at [778, 472] on label at bounding box center [778, 478] width 12 height 12
click at [778, 474] on input "checkbox" at bounding box center [777, 479] width 11 height 11
checkbox input "true"
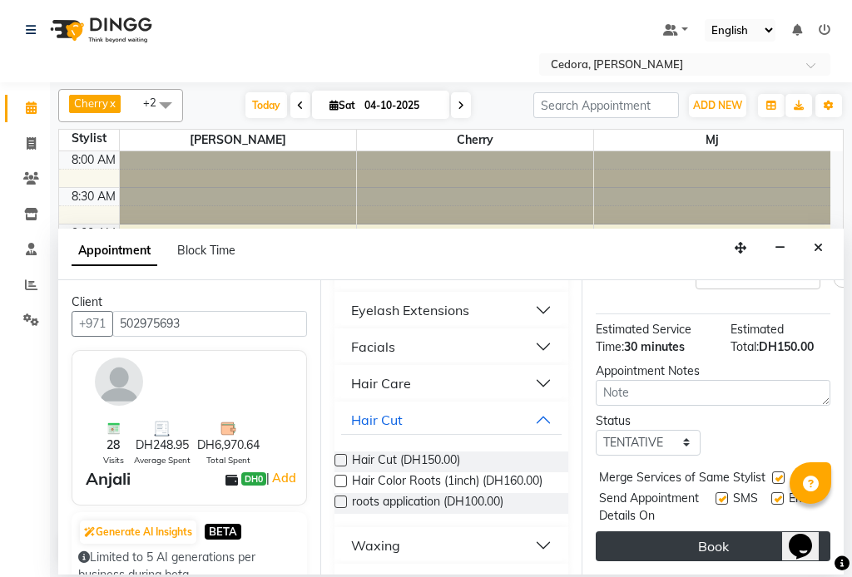
click at [736, 532] on button "Book" at bounding box center [713, 547] width 235 height 30
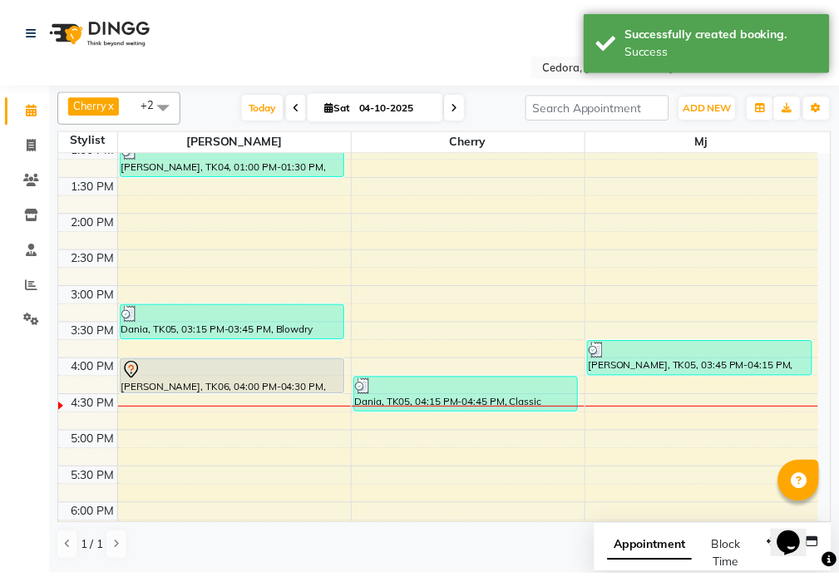
scroll to position [562, 0]
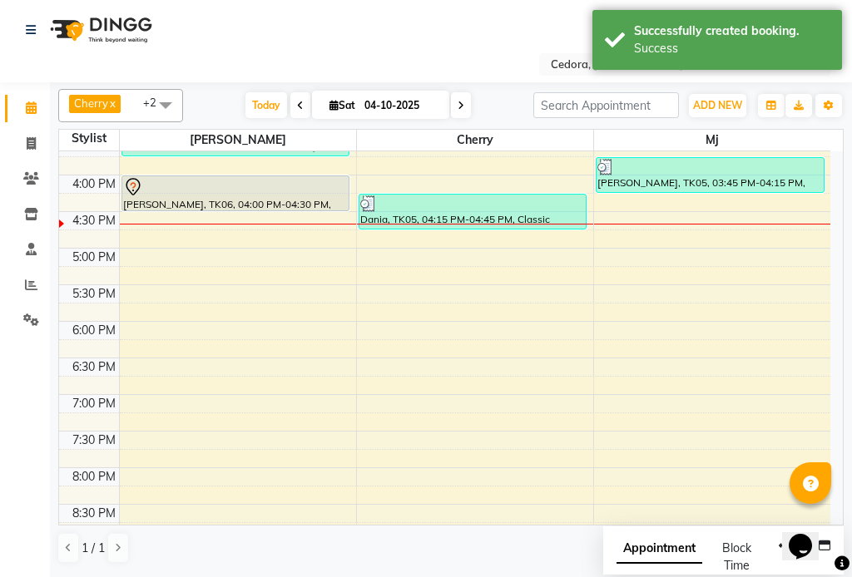
click at [240, 207] on div at bounding box center [235, 210] width 227 height 7
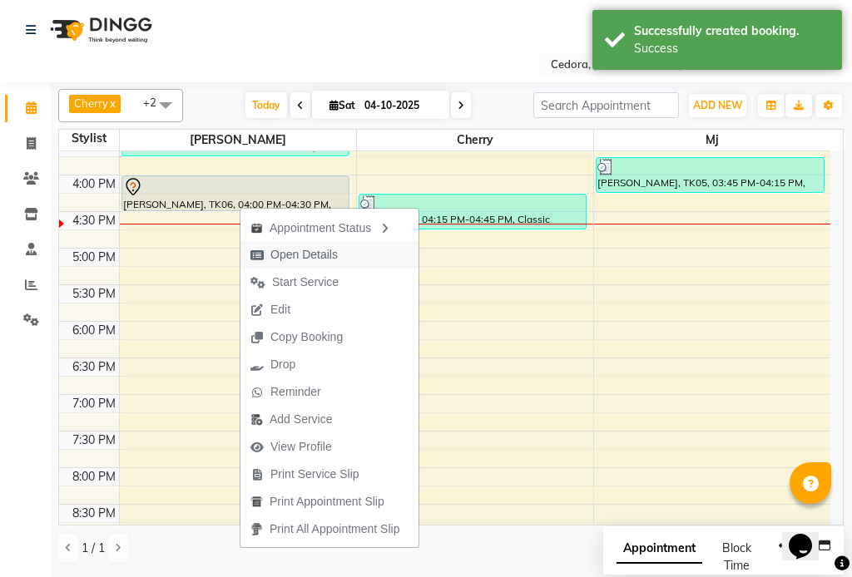
click at [291, 259] on span "Open Details" at bounding box center [303, 254] width 67 height 17
select select "7"
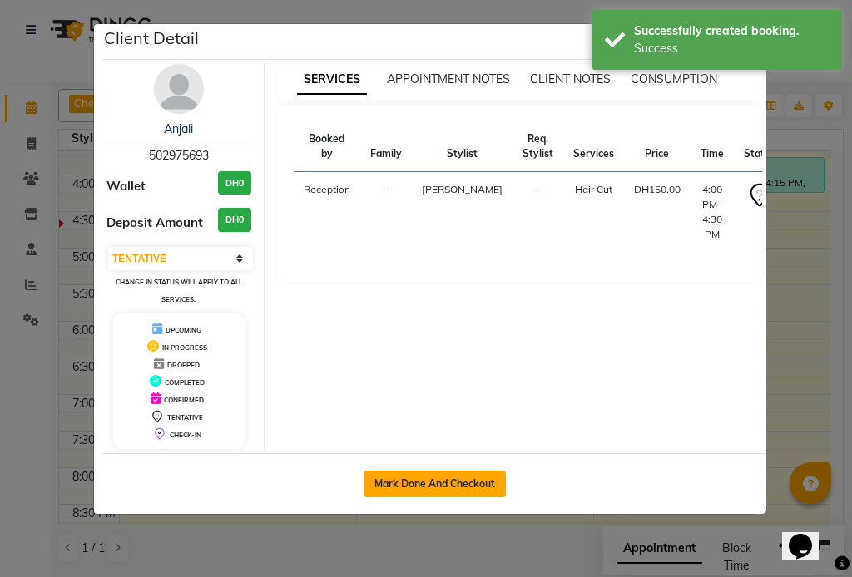
click at [417, 488] on button "Mark Done And Checkout" at bounding box center [435, 484] width 142 height 27
select select "service"
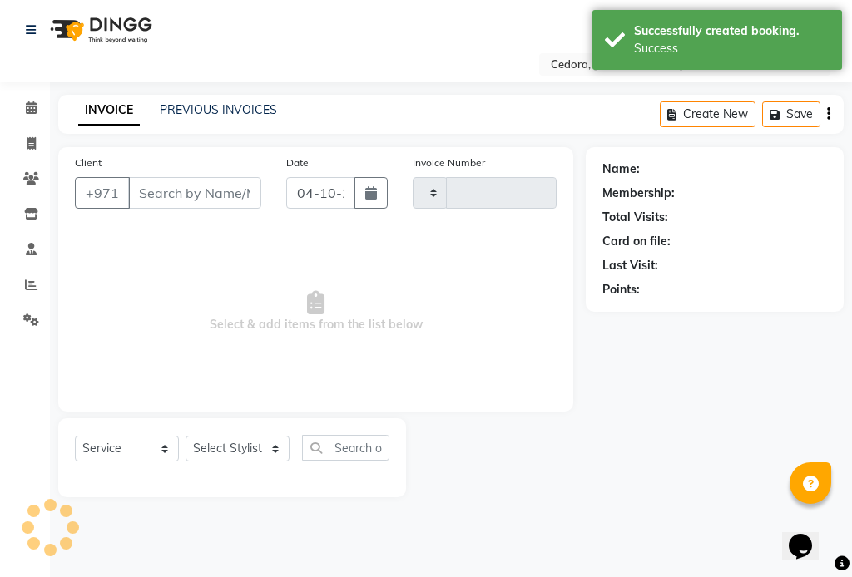
type input "0813"
select select "5144"
type input "502975693"
select select "34802"
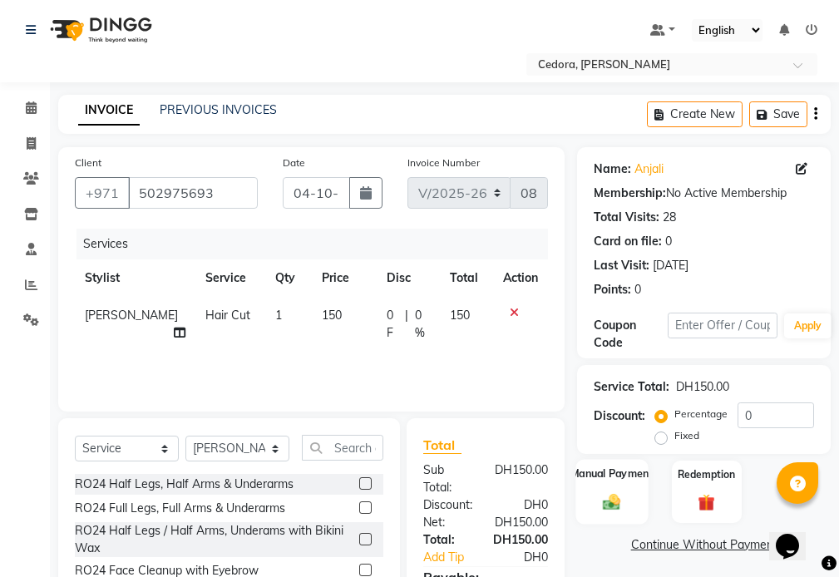
click at [614, 474] on label "Manual Payment" at bounding box center [612, 474] width 83 height 16
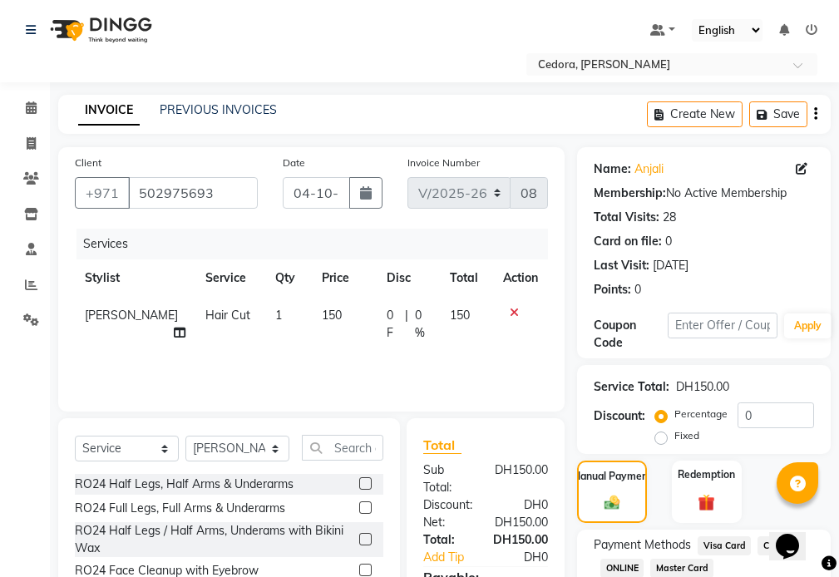
click at [733, 545] on span "Visa Card" at bounding box center [724, 546] width 53 height 19
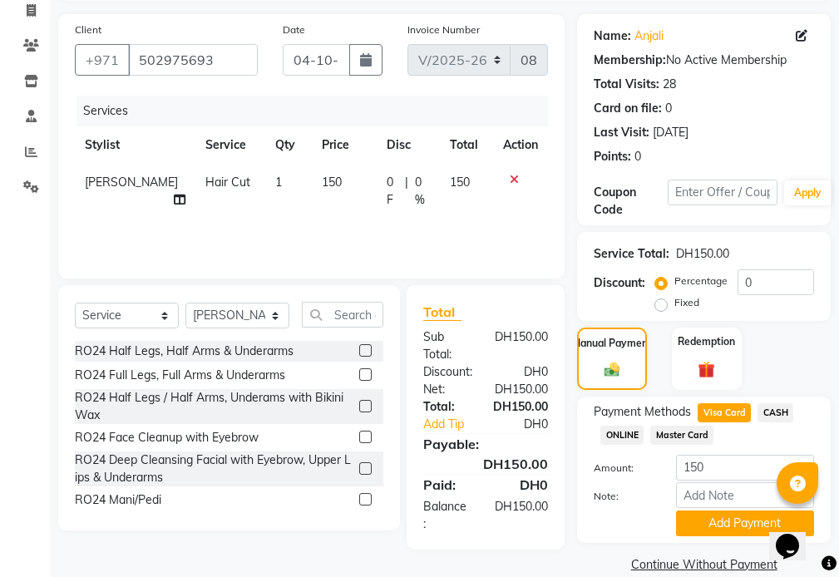
scroll to position [158, 0]
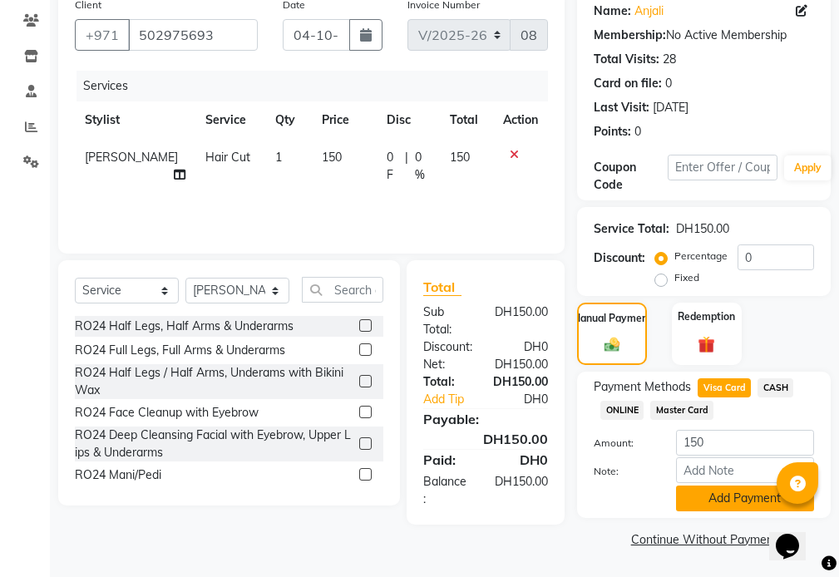
click at [755, 503] on button "Add Payment" at bounding box center [745, 499] width 138 height 26
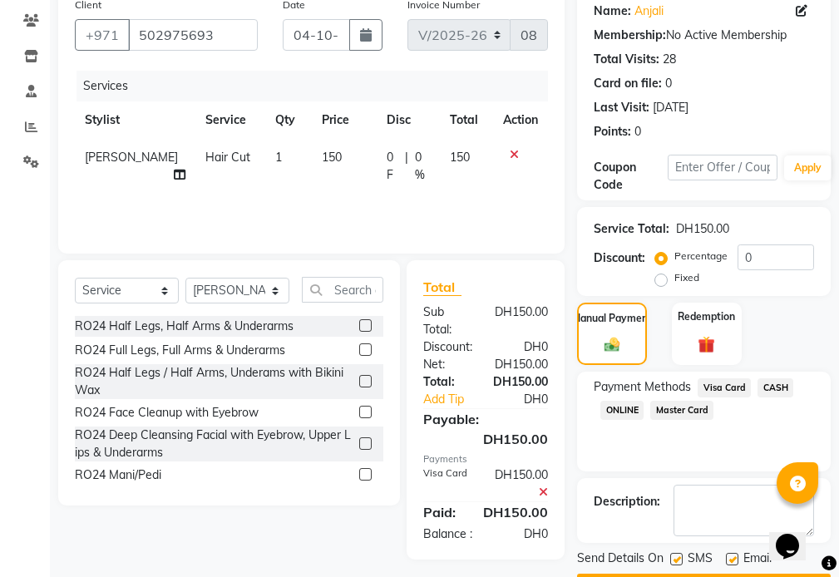
scroll to position [205, 0]
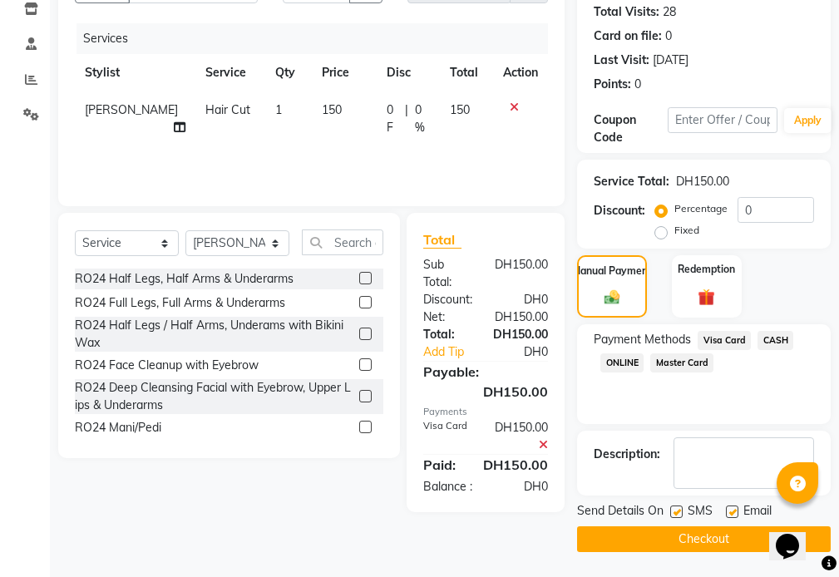
click at [720, 537] on button "Checkout" at bounding box center [704, 540] width 254 height 26
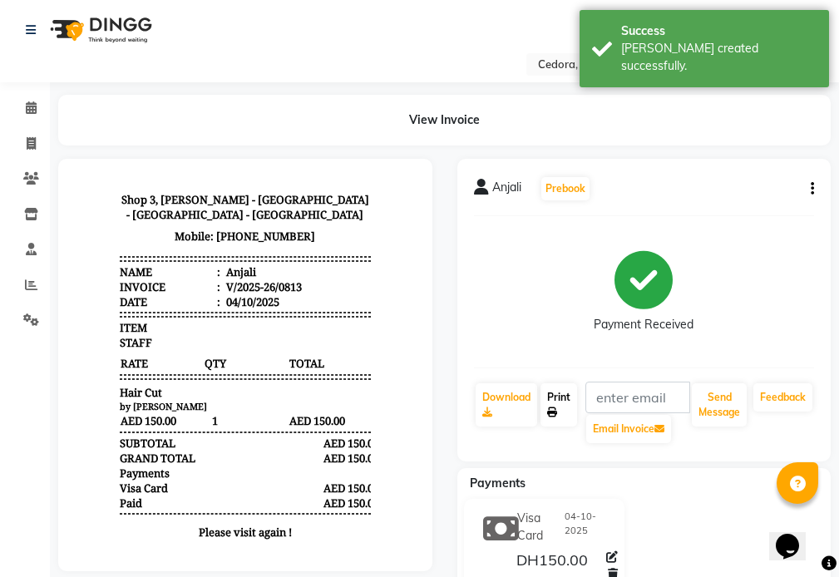
click at [556, 399] on link "Print" at bounding box center [559, 404] width 37 height 43
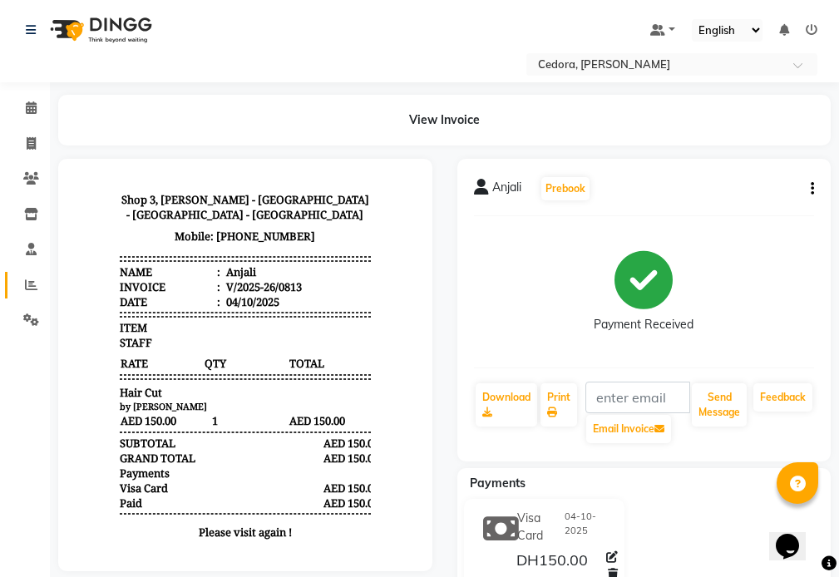
click at [22, 286] on span at bounding box center [31, 285] width 29 height 19
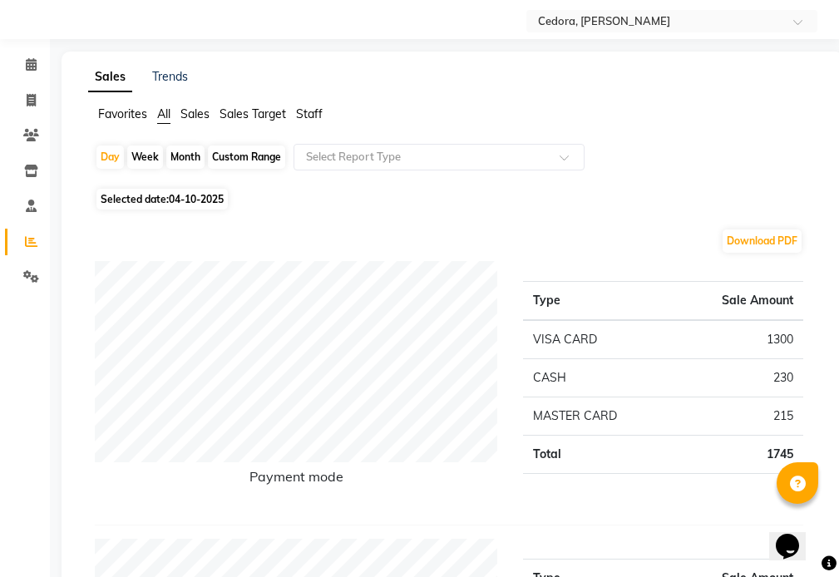
scroll to position [53, 0]
